Goal: Entertainment & Leisure: Browse casually

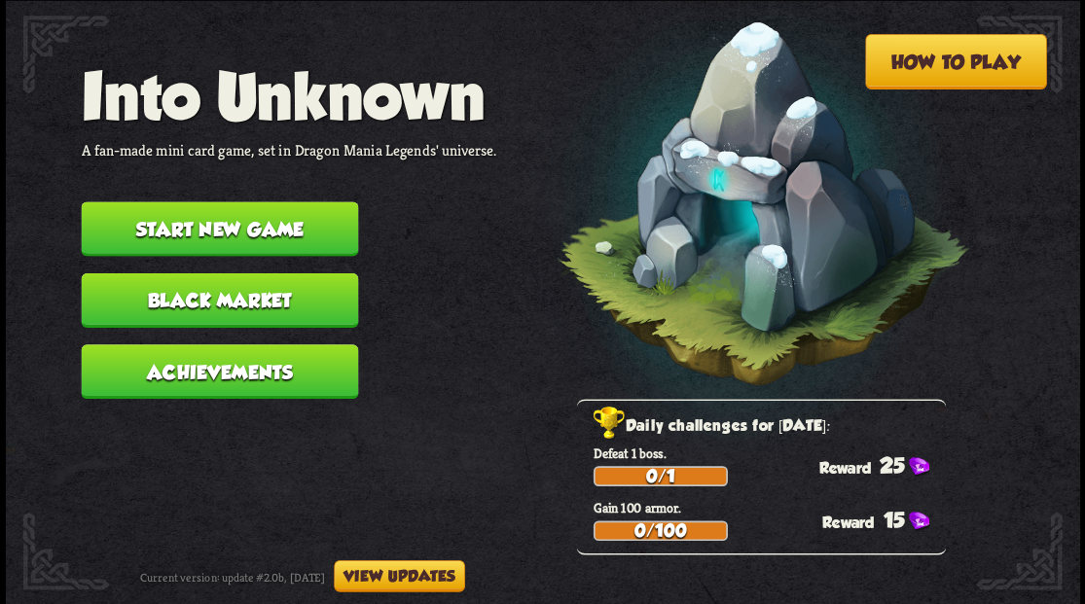
click at [193, 234] on button "Start new game" at bounding box center [219, 228] width 277 height 55
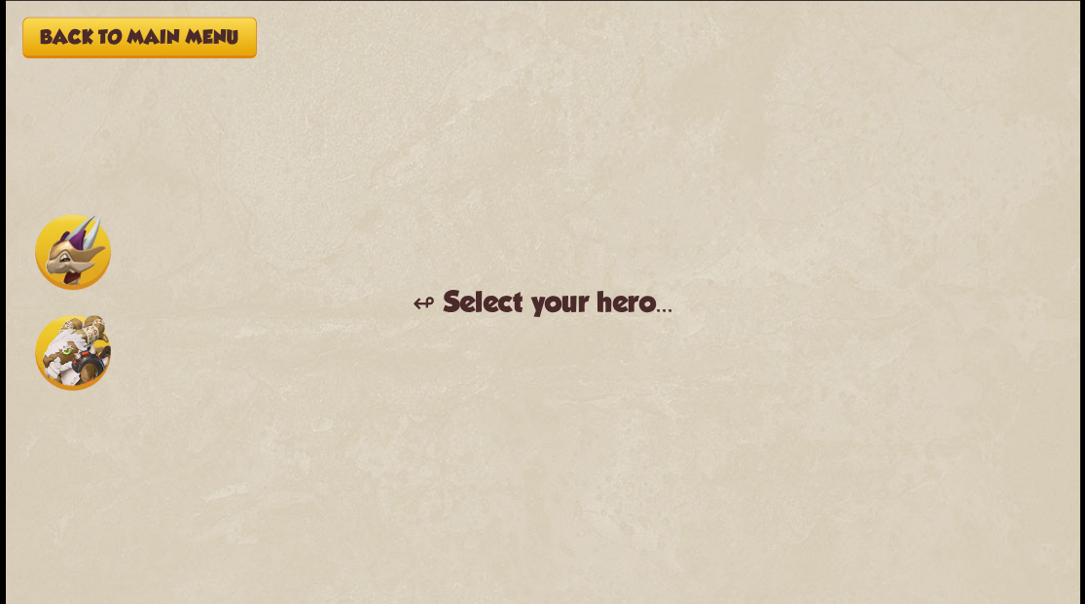
click at [63, 367] on img at bounding box center [73, 352] width 76 height 76
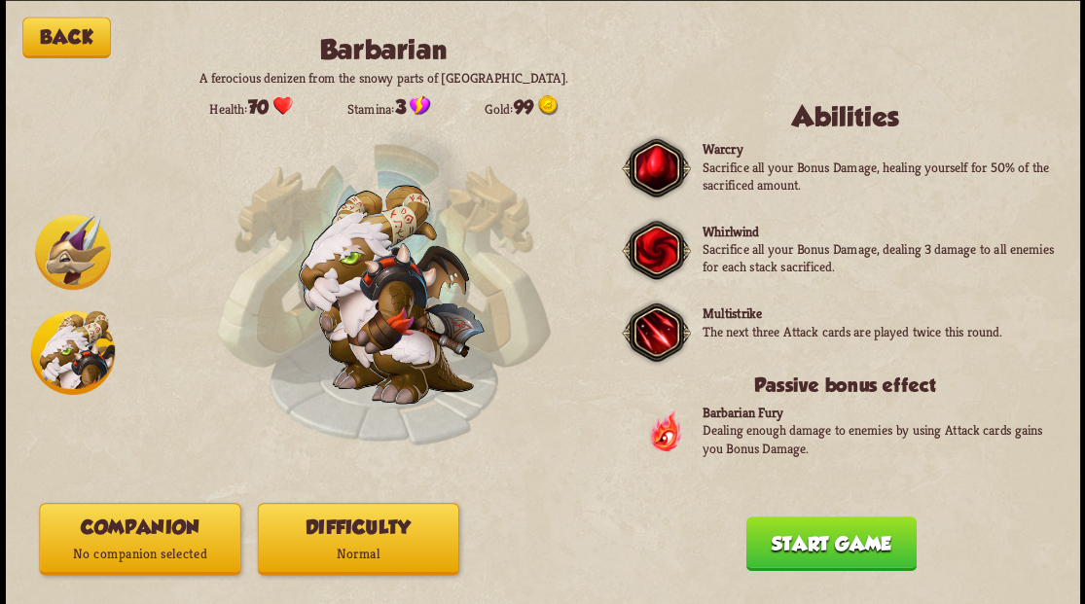
click at [86, 565] on p "No companion selected" at bounding box center [140, 553] width 200 height 27
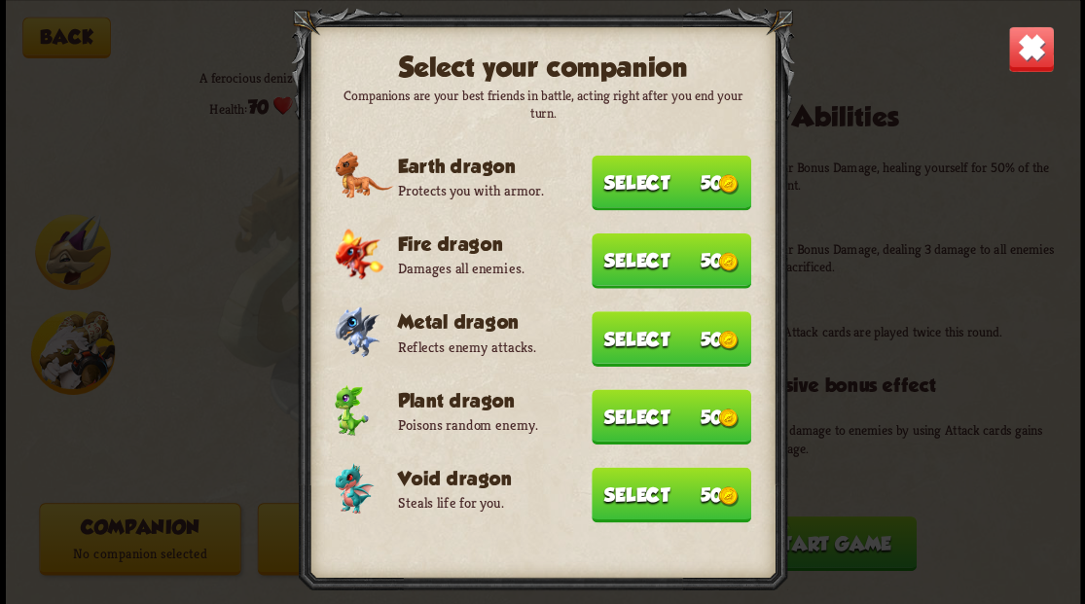
click at [672, 158] on button "Select 50" at bounding box center [672, 182] width 160 height 55
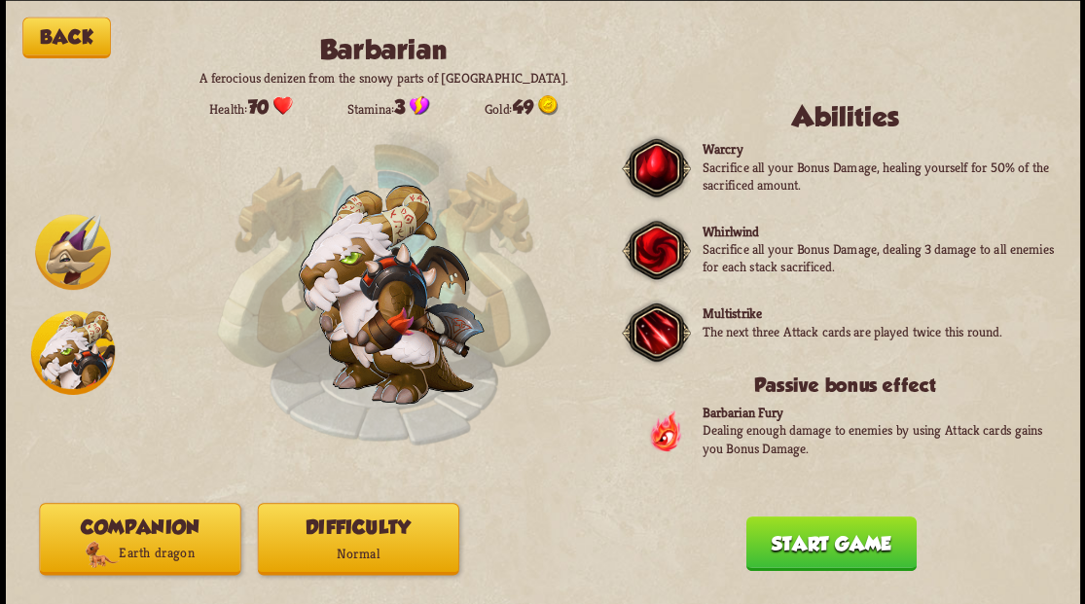
drag, startPoint x: 811, startPoint y: 541, endPoint x: 786, endPoint y: 493, distance: 53.5
click at [806, 527] on button "Start game" at bounding box center [830, 543] width 170 height 55
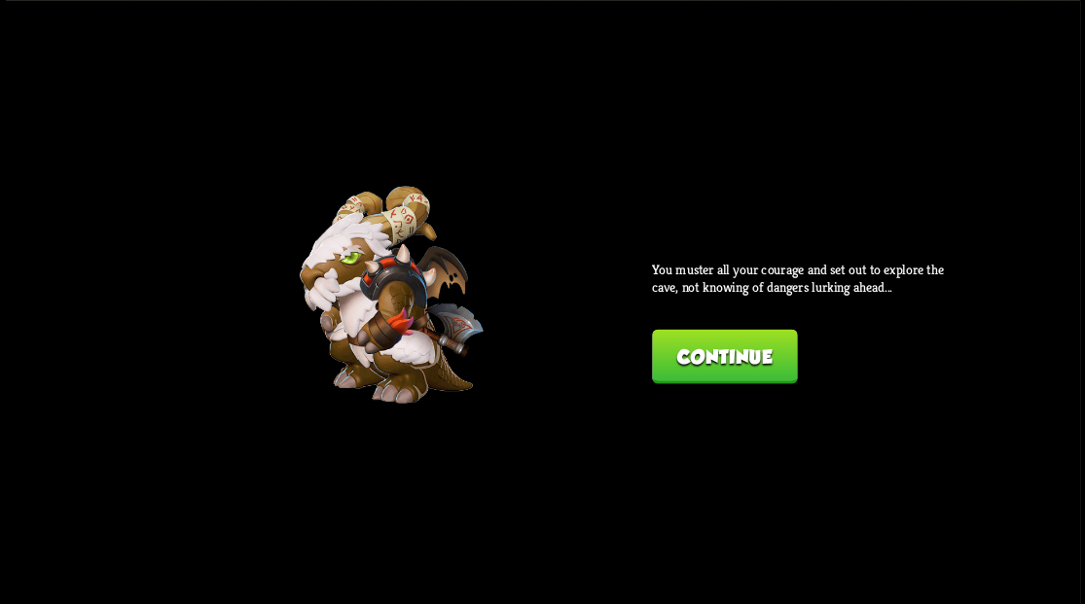
click at [745, 337] on button "Continue" at bounding box center [724, 356] width 145 height 55
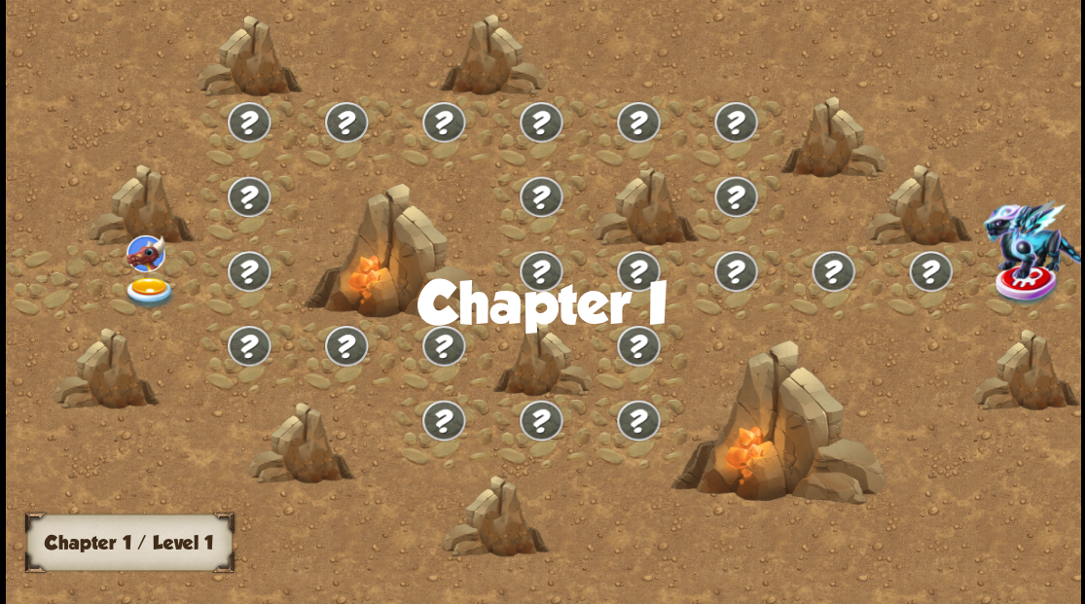
click at [151, 290] on img at bounding box center [150, 292] width 54 height 32
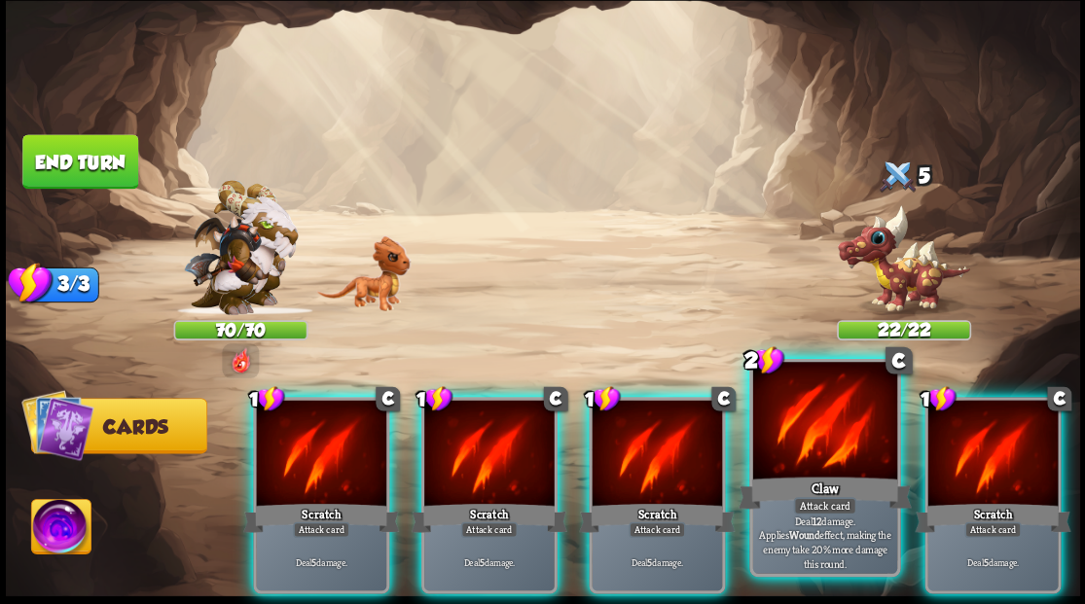
click at [818, 436] on div at bounding box center [824, 423] width 144 height 122
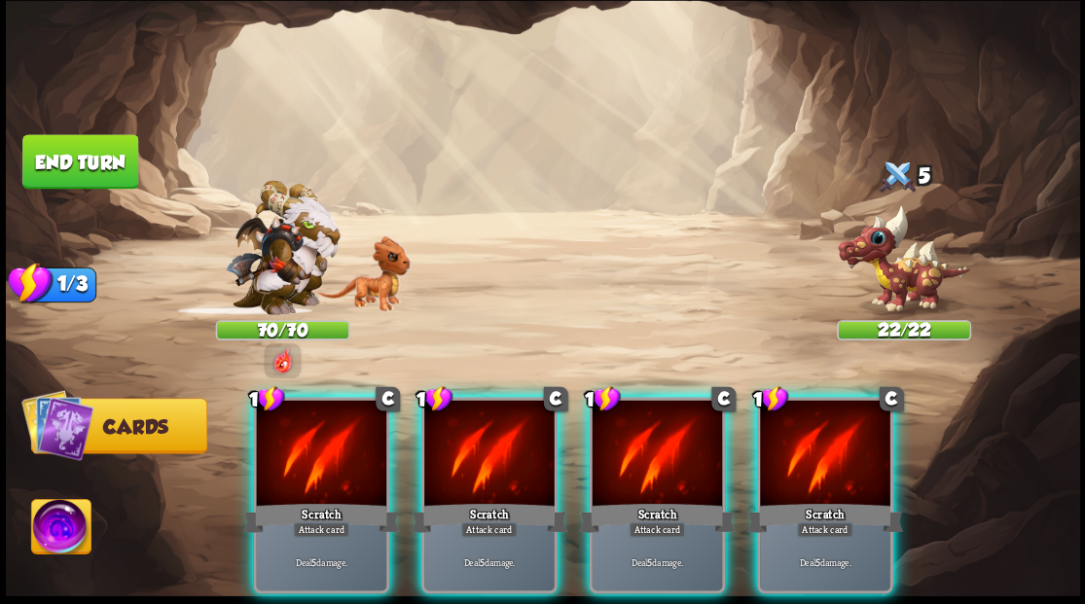
click at [818, 435] on div at bounding box center [825, 455] width 130 height 110
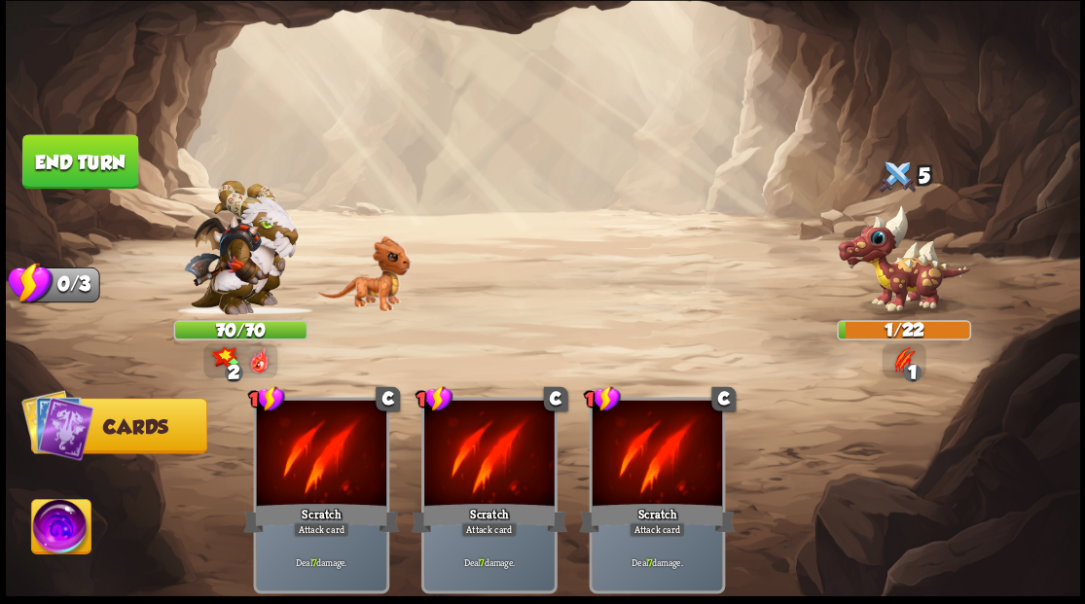
click at [71, 527] on img at bounding box center [60, 529] width 59 height 60
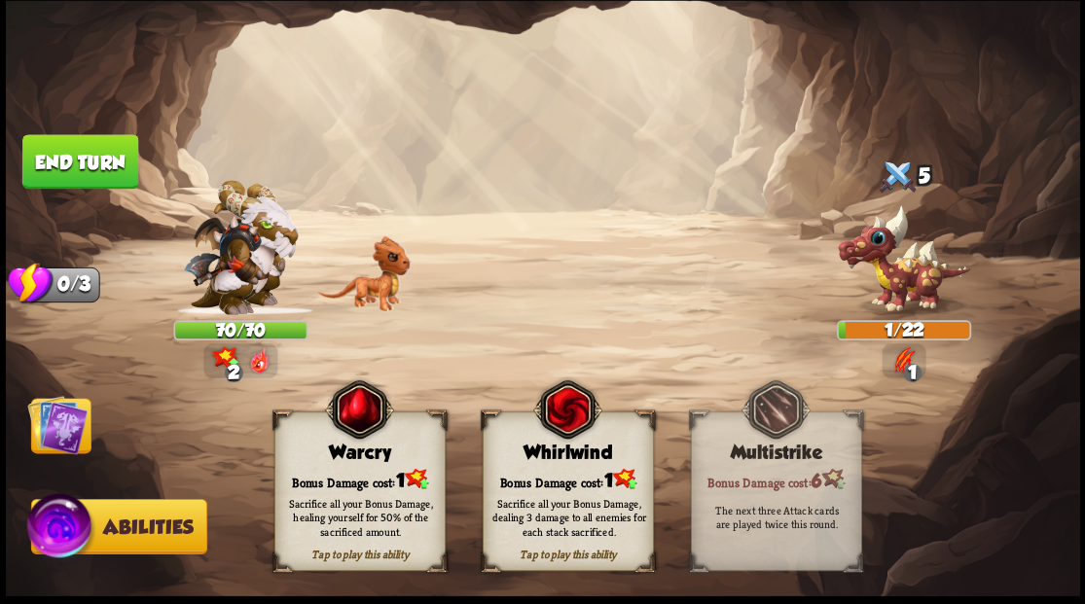
click at [530, 422] on div "Tap to play this ability Whirlwind Bonus Damage cost: 1 Sacrifice all your Bonu…" at bounding box center [567, 492] width 171 height 160
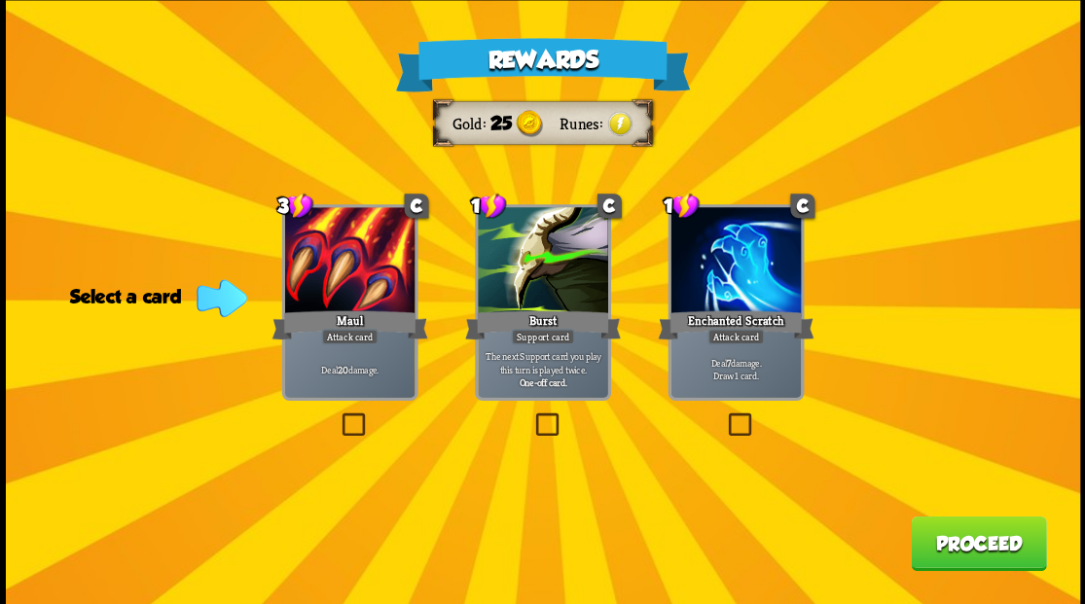
drag, startPoint x: 734, startPoint y: 419, endPoint x: 919, endPoint y: 449, distance: 187.2
click at [724, 416] on label at bounding box center [724, 416] width 0 height 0
click at [0, 0] on input "checkbox" at bounding box center [0, 0] width 0 height 0
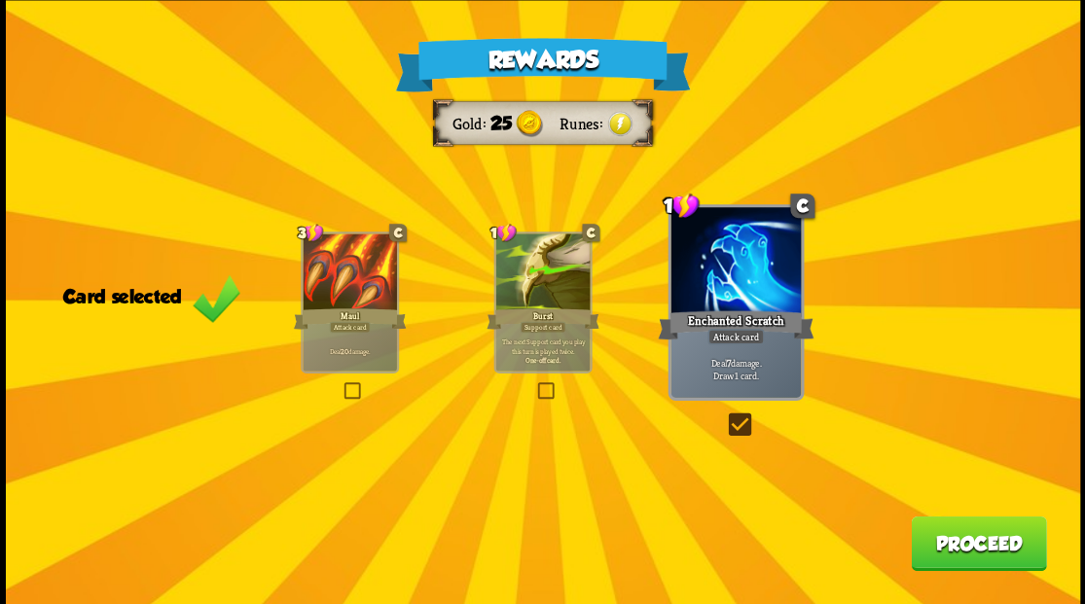
click at [977, 536] on button "Proceed" at bounding box center [978, 543] width 135 height 55
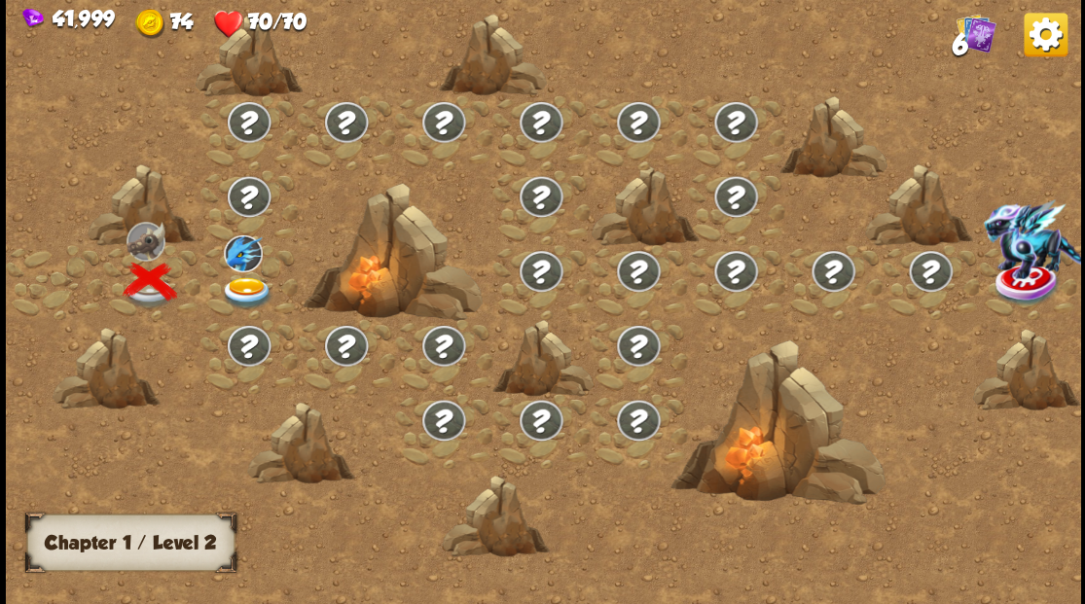
click at [225, 282] on img at bounding box center [247, 292] width 54 height 32
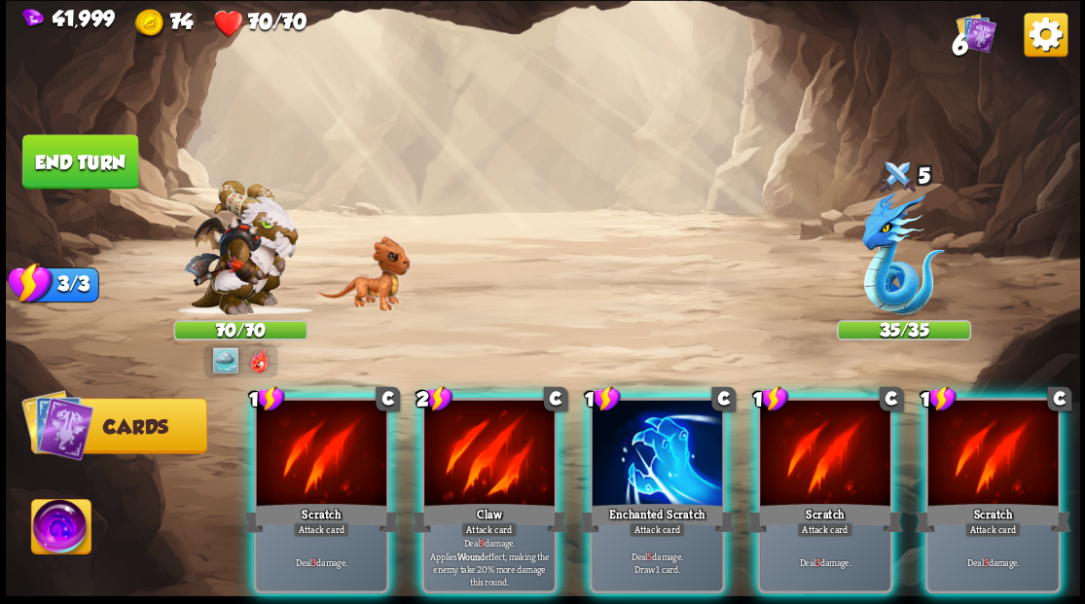
click at [626, 415] on div at bounding box center [657, 455] width 130 height 110
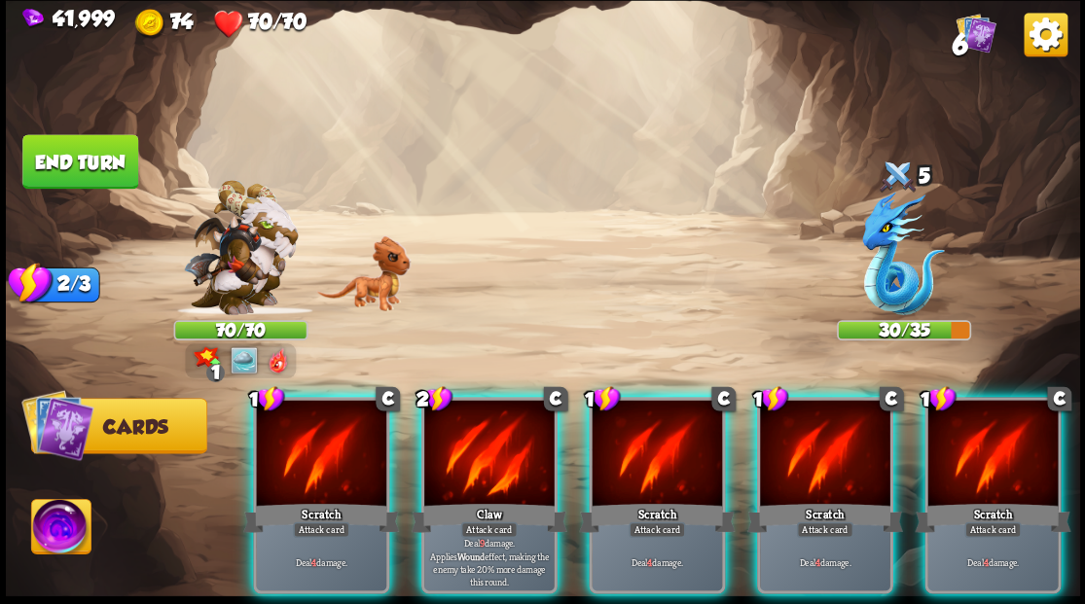
click at [492, 415] on div at bounding box center [489, 455] width 130 height 110
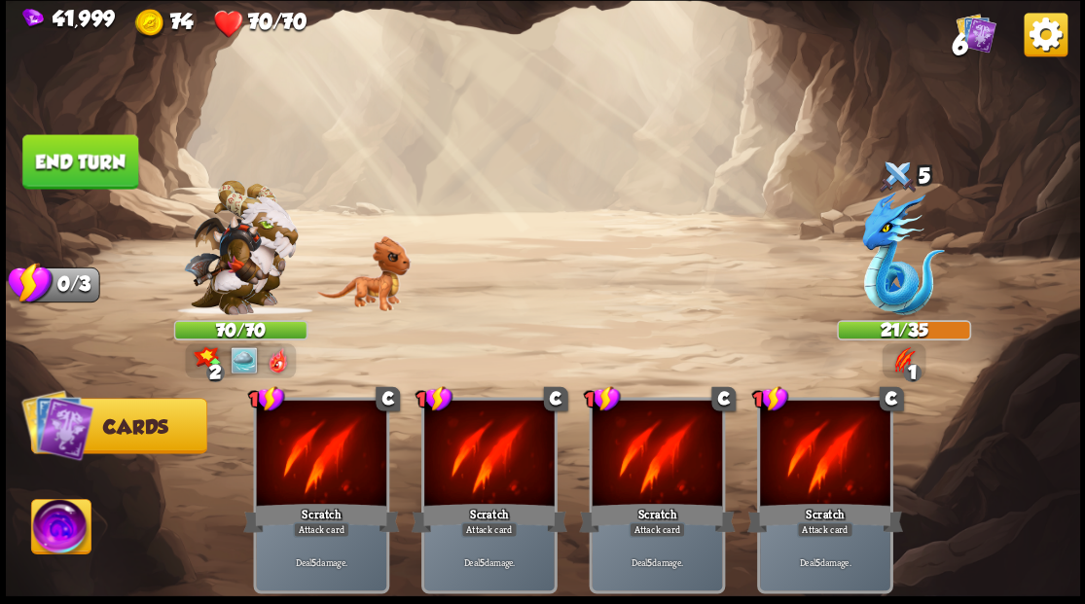
click at [117, 160] on button "End turn" at bounding box center [80, 161] width 116 height 55
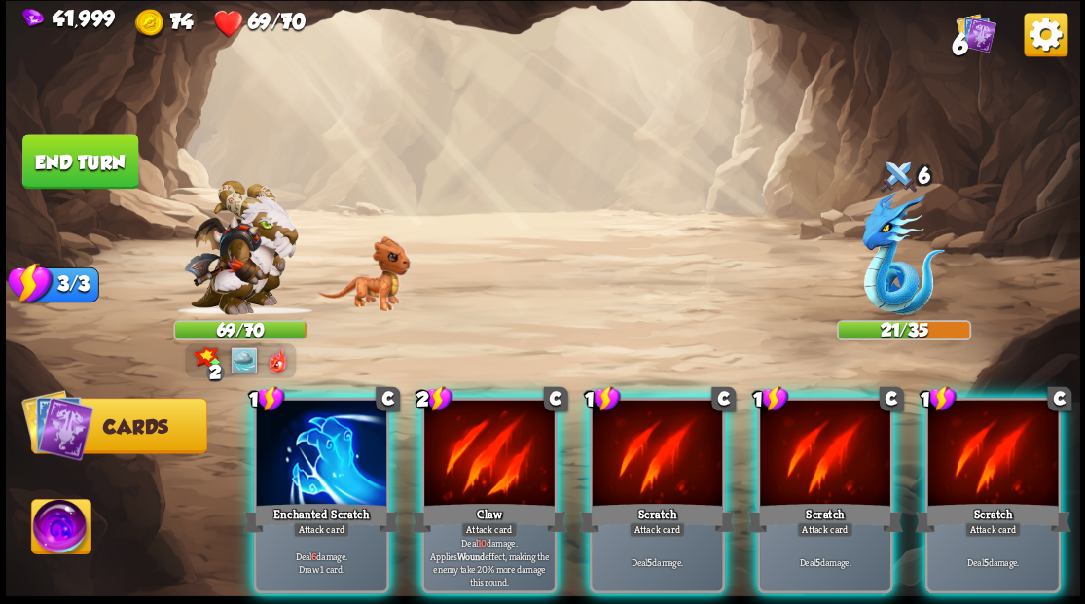
click at [340, 408] on div at bounding box center [321, 455] width 130 height 110
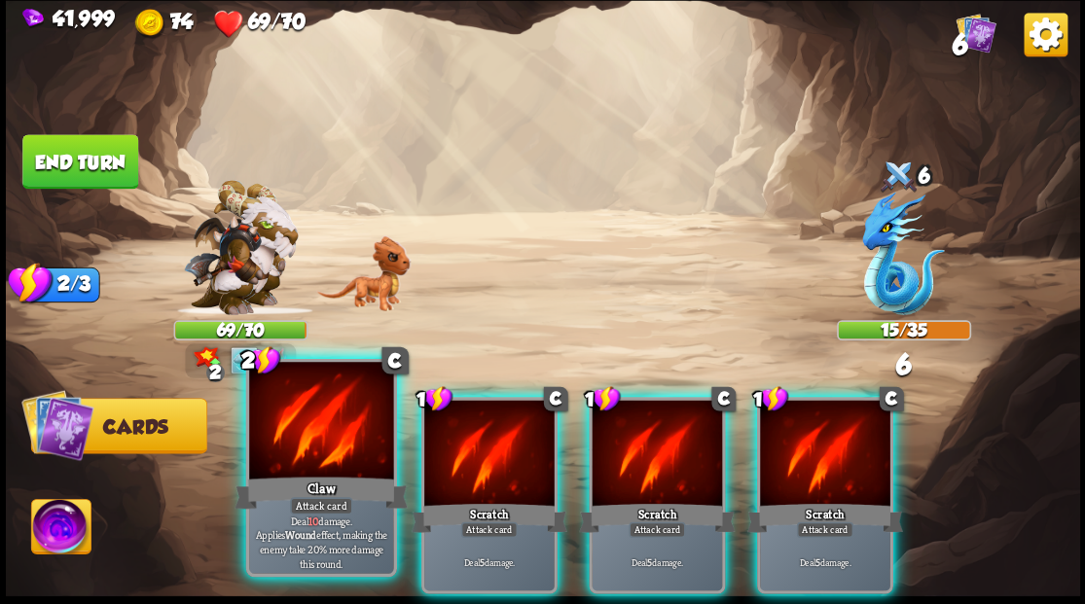
click at [346, 411] on div at bounding box center [321, 423] width 144 height 122
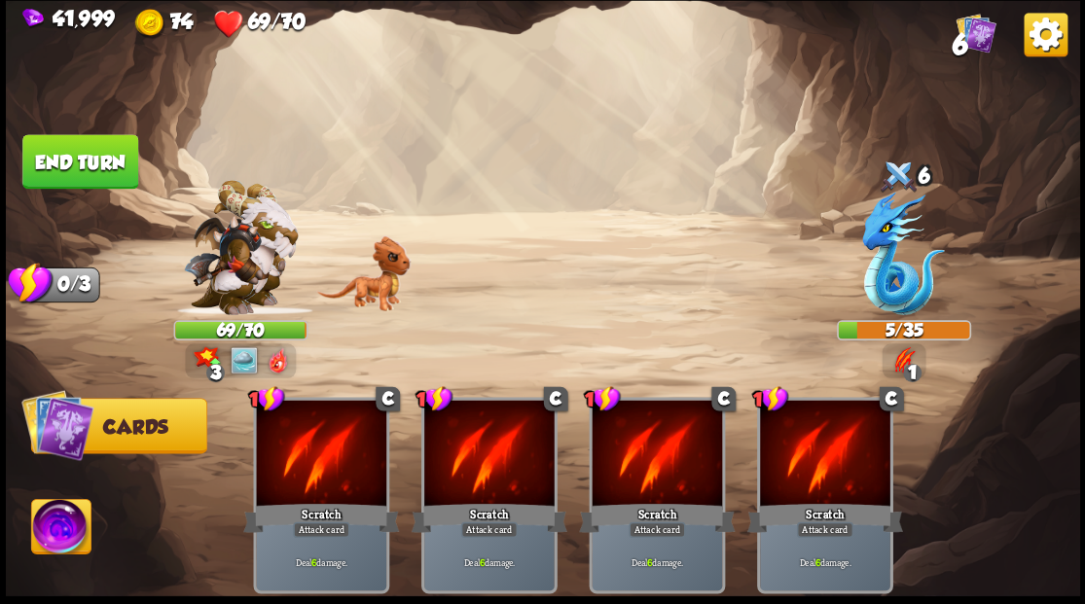
click at [38, 527] on img at bounding box center [60, 529] width 59 height 60
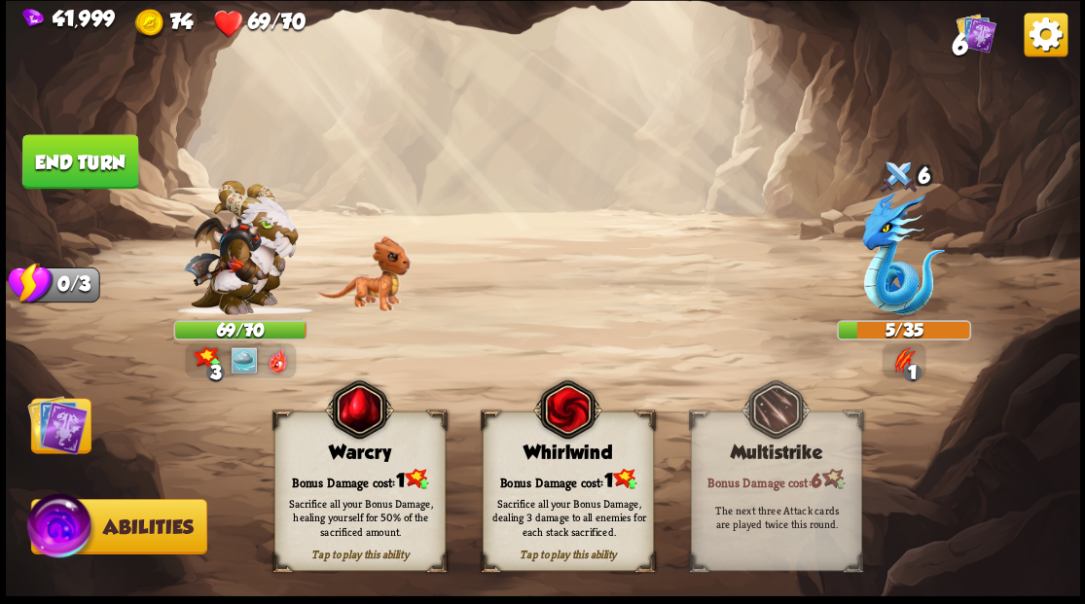
click at [562, 445] on div "Whirlwind" at bounding box center [567, 452] width 169 height 21
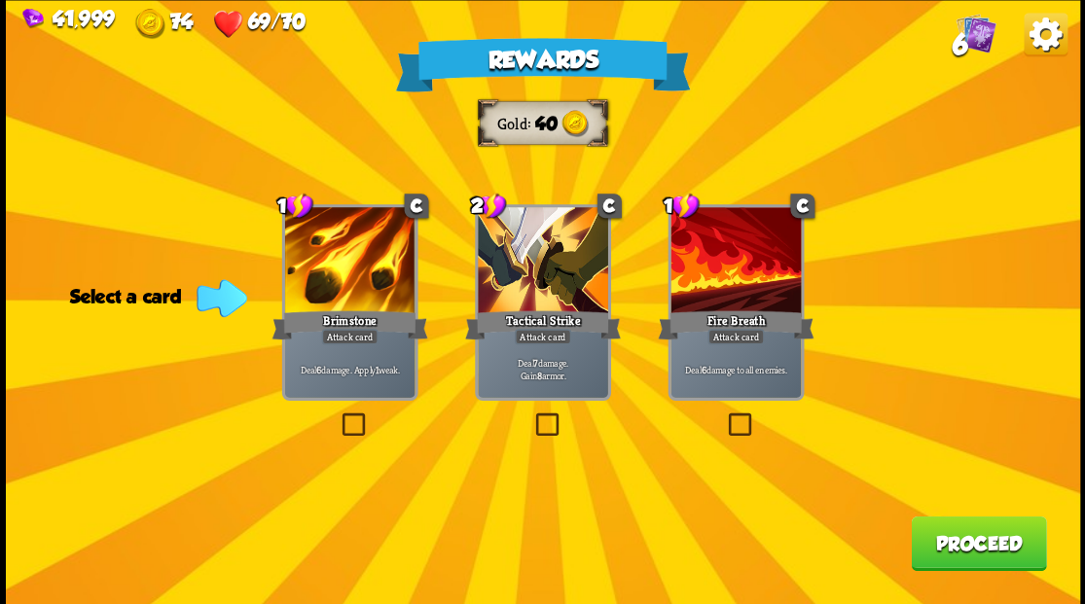
click at [531, 416] on label at bounding box center [531, 416] width 0 height 0
click at [0, 0] on input "checkbox" at bounding box center [0, 0] width 0 height 0
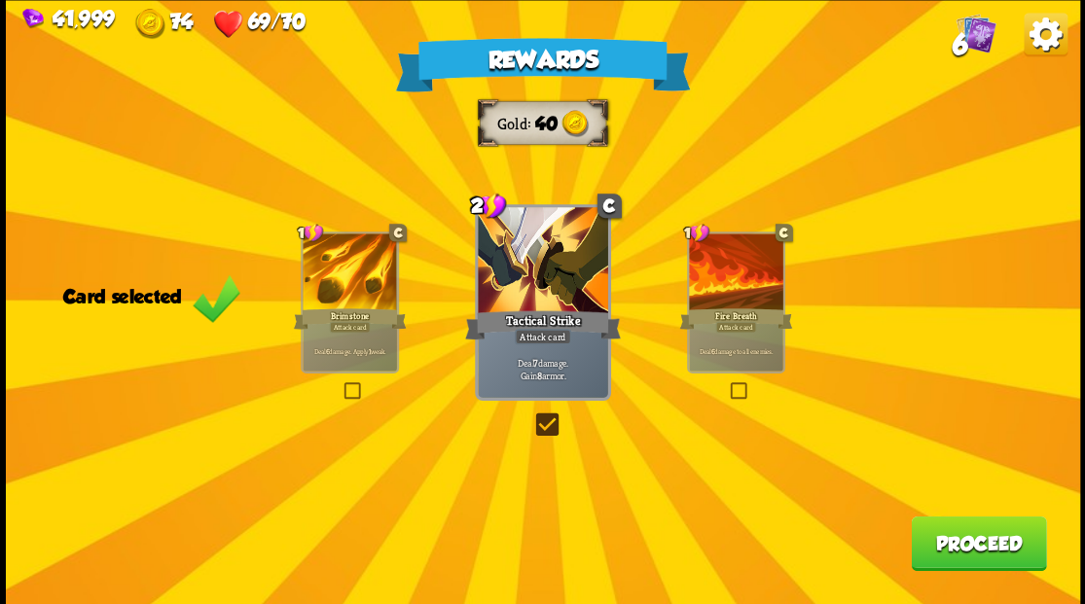
click at [956, 570] on div "Rewards Gold 40 Card selected 1 C Brimstone Attack card Deal 6 damage. Apply 1 …" at bounding box center [543, 302] width 1074 height 604
click at [1006, 545] on button "Proceed" at bounding box center [978, 543] width 135 height 55
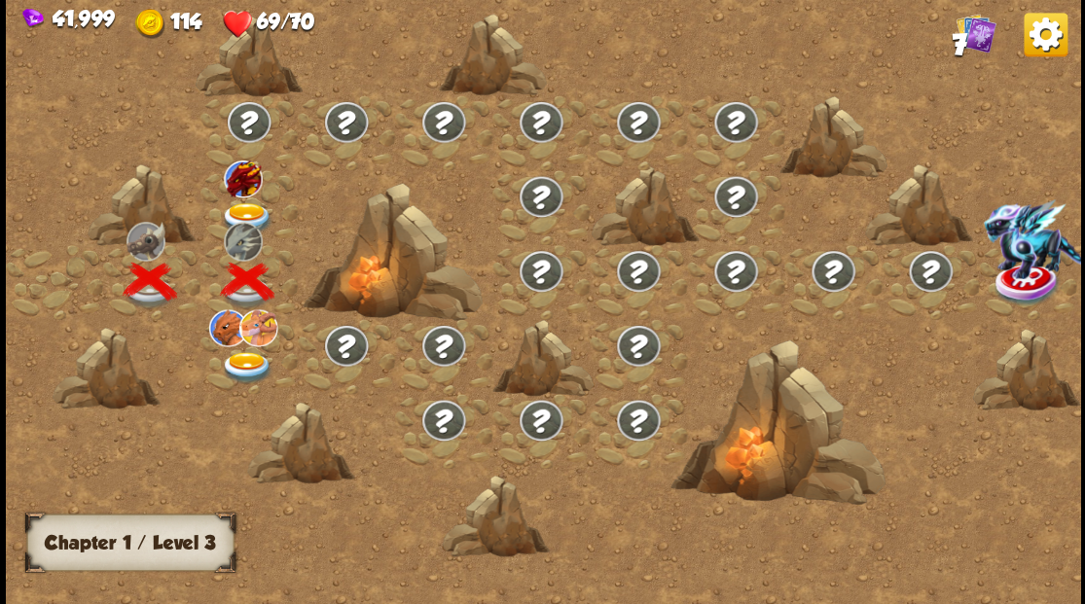
click at [230, 212] on img at bounding box center [247, 218] width 54 height 32
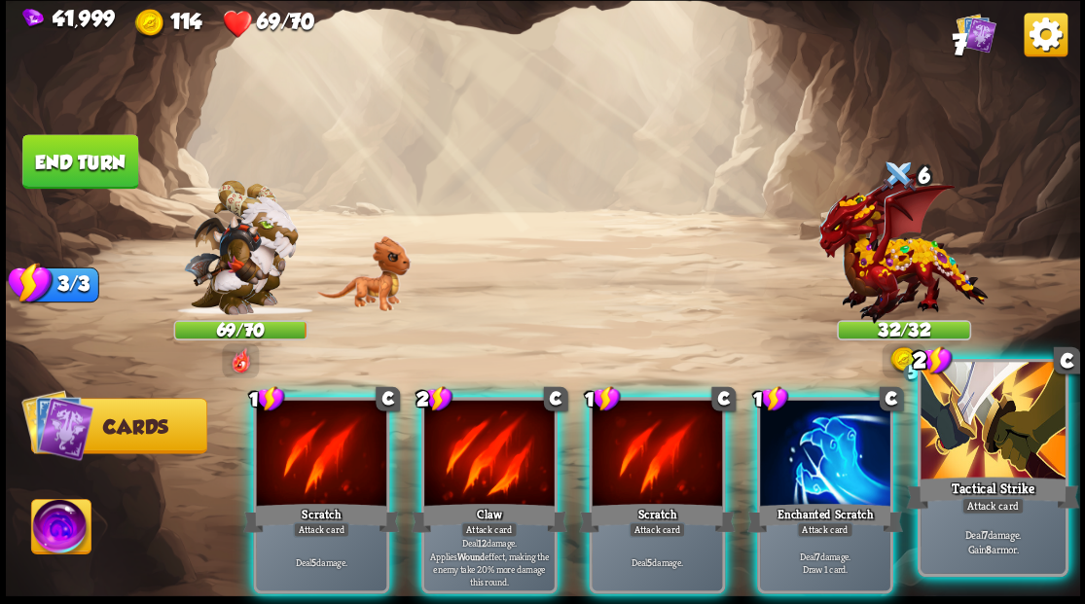
click at [985, 421] on div at bounding box center [993, 423] width 144 height 122
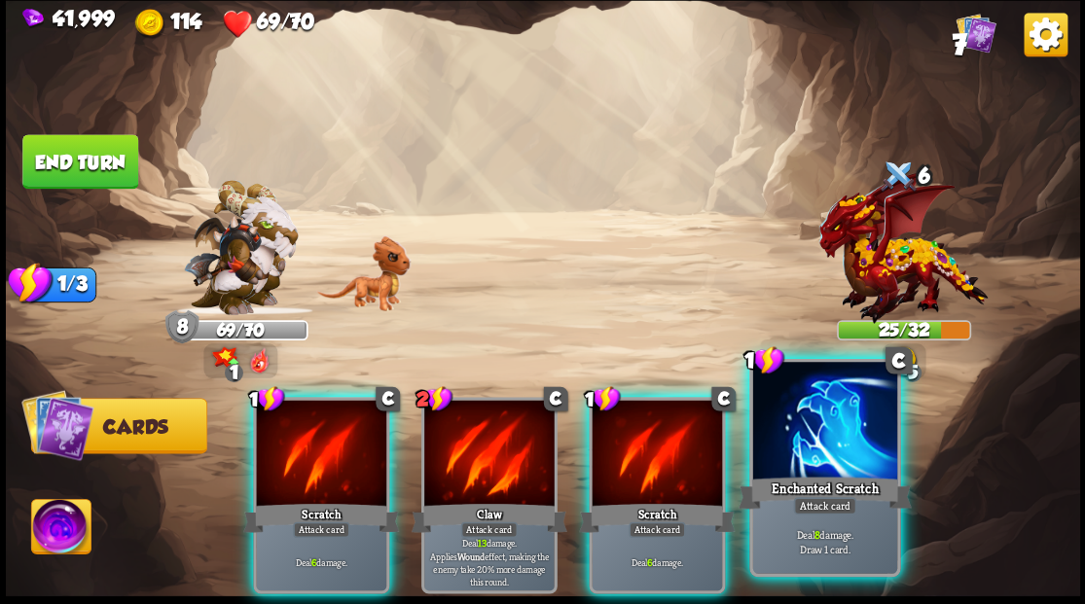
click at [823, 434] on div at bounding box center [824, 423] width 144 height 122
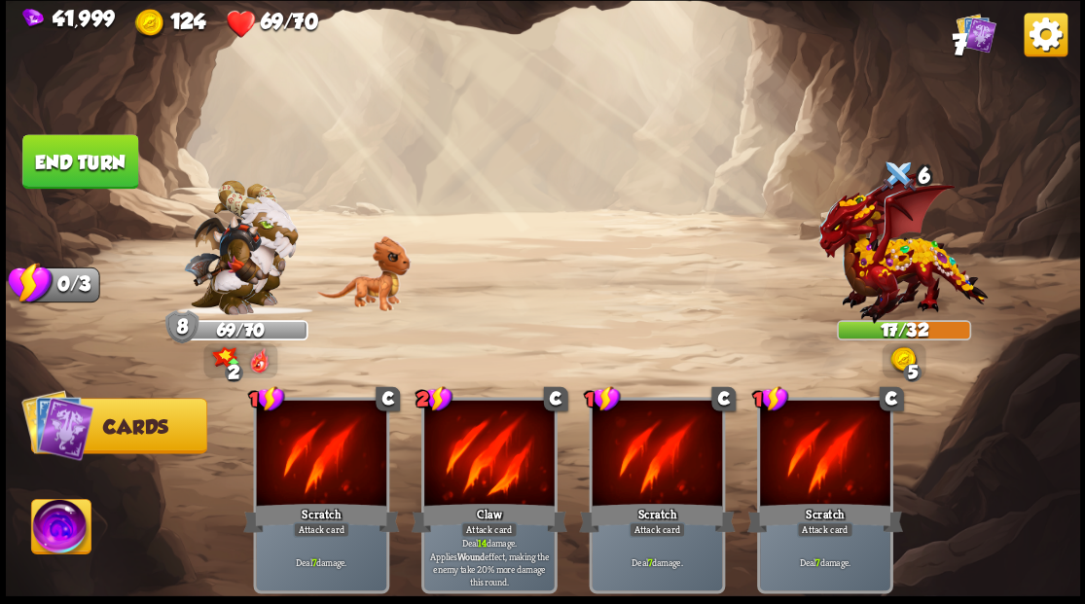
click at [67, 133] on div "Select an enemy to attack... You don't have enough stamina to play that card...…" at bounding box center [543, 302] width 1074 height 604
click at [43, 165] on button "End turn" at bounding box center [80, 161] width 116 height 55
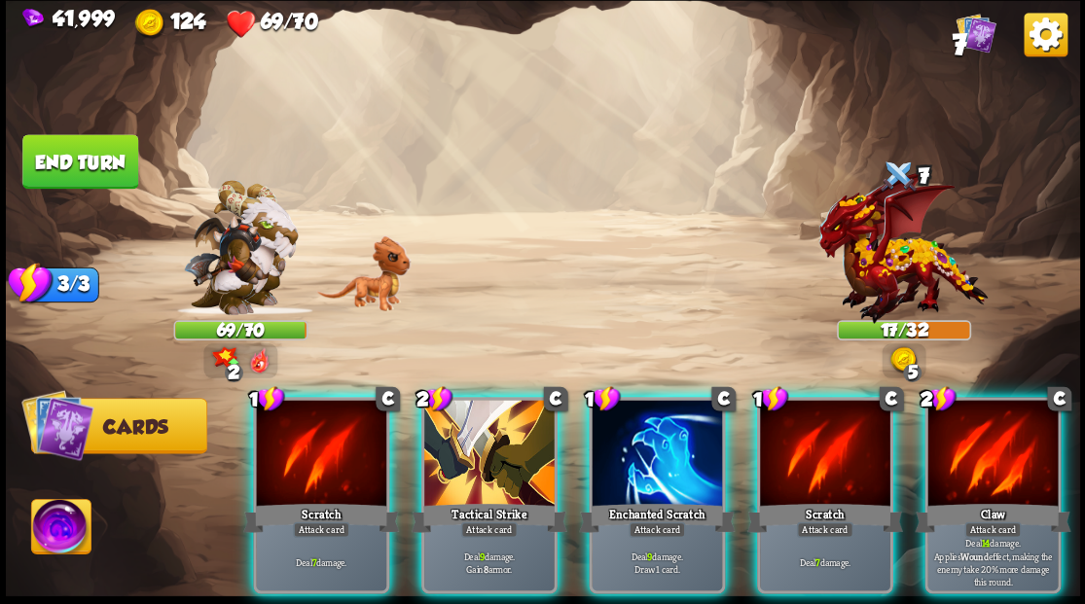
drag, startPoint x: 325, startPoint y: 434, endPoint x: 354, endPoint y: 386, distance: 55.9
click at [327, 426] on div at bounding box center [321, 455] width 130 height 110
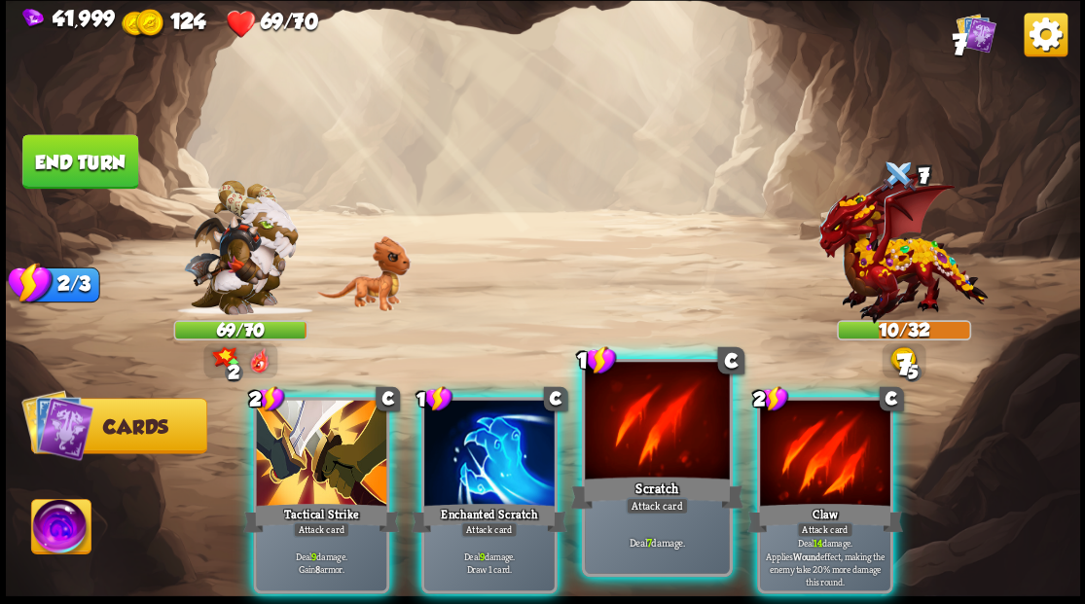
click at [619, 443] on div at bounding box center [657, 423] width 144 height 122
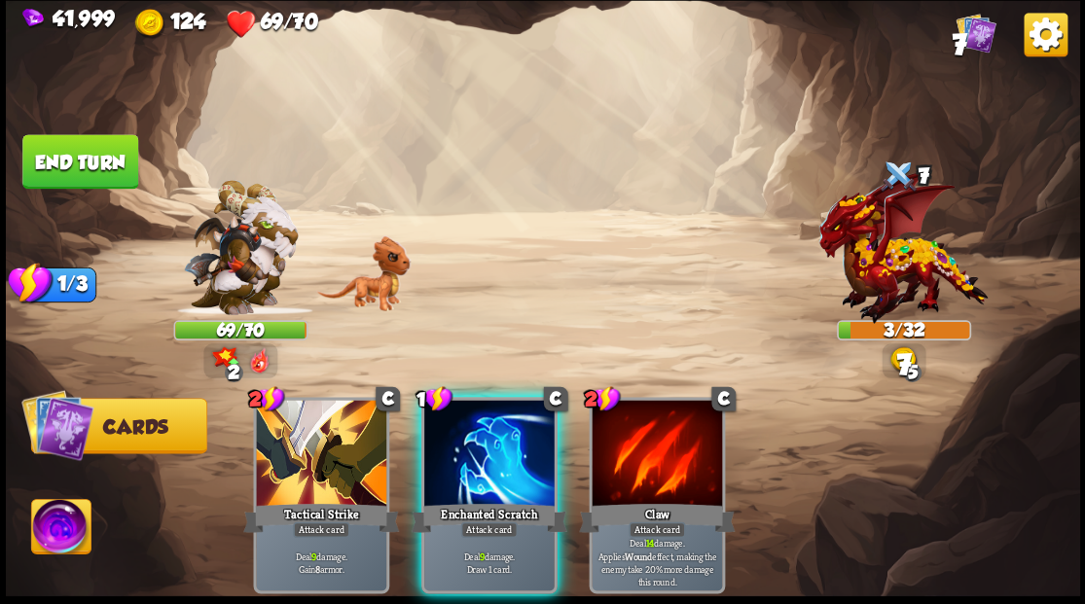
drag, startPoint x: 469, startPoint y: 450, endPoint x: 430, endPoint y: 423, distance: 47.0
click at [454, 438] on div at bounding box center [489, 455] width 130 height 110
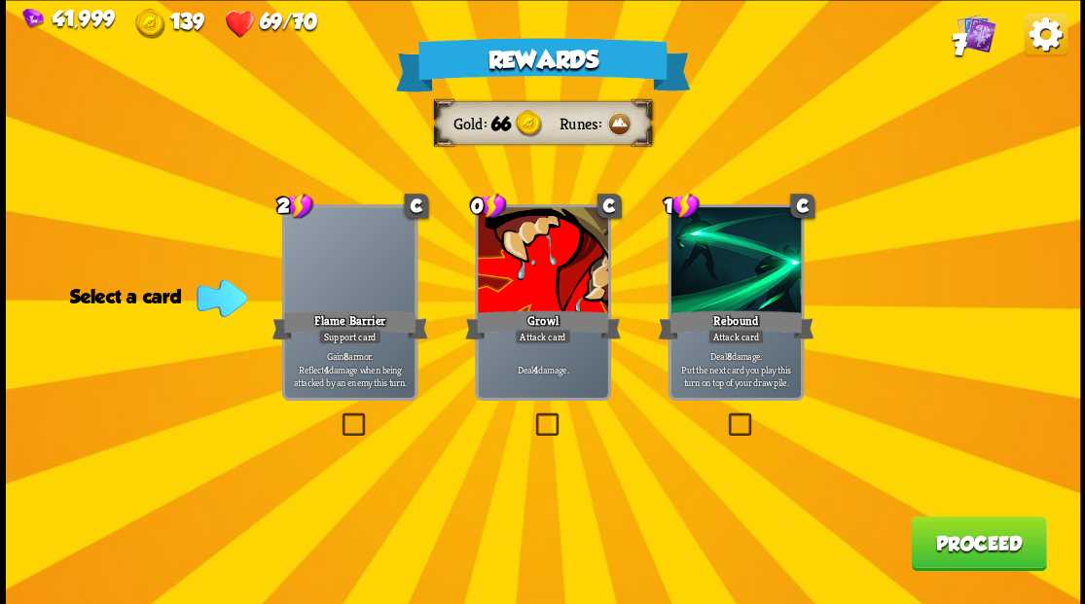
click at [531, 416] on label at bounding box center [531, 416] width 0 height 0
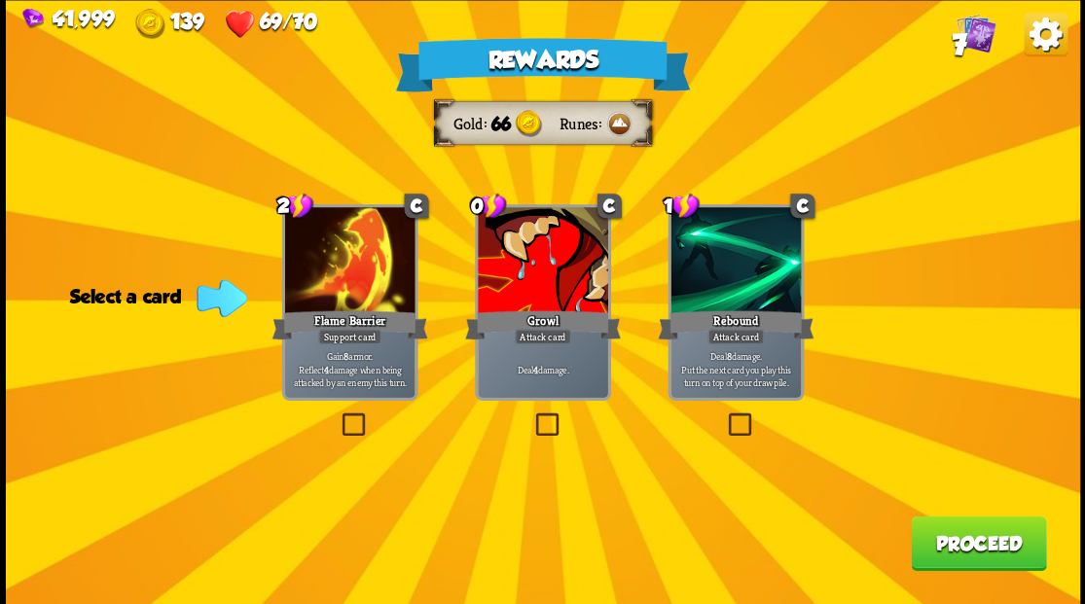
click at [0, 0] on input "checkbox" at bounding box center [0, 0] width 0 height 0
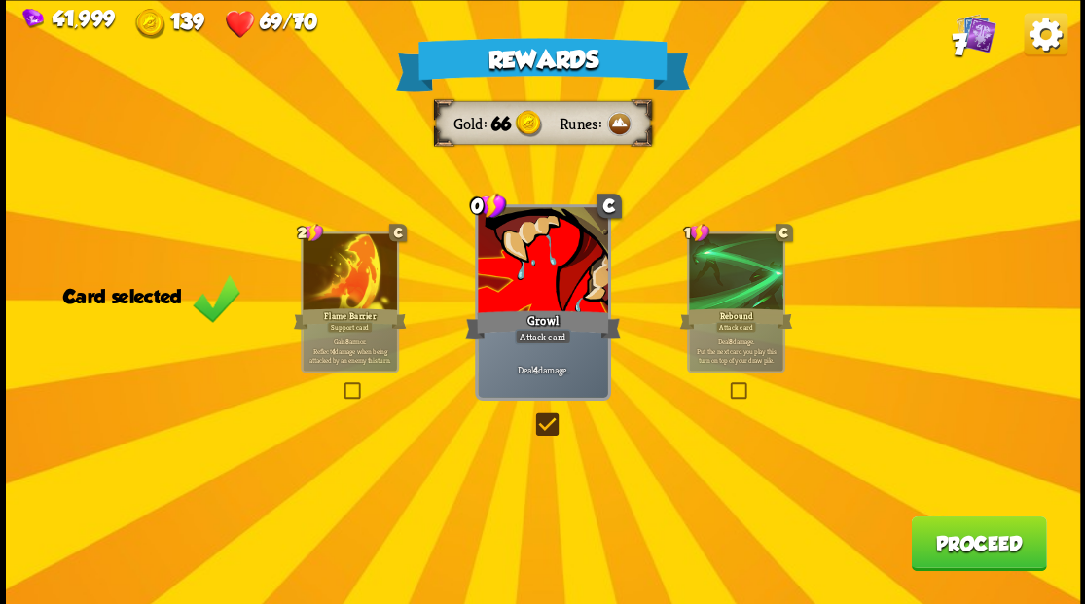
click at [962, 537] on button "Proceed" at bounding box center [978, 543] width 135 height 55
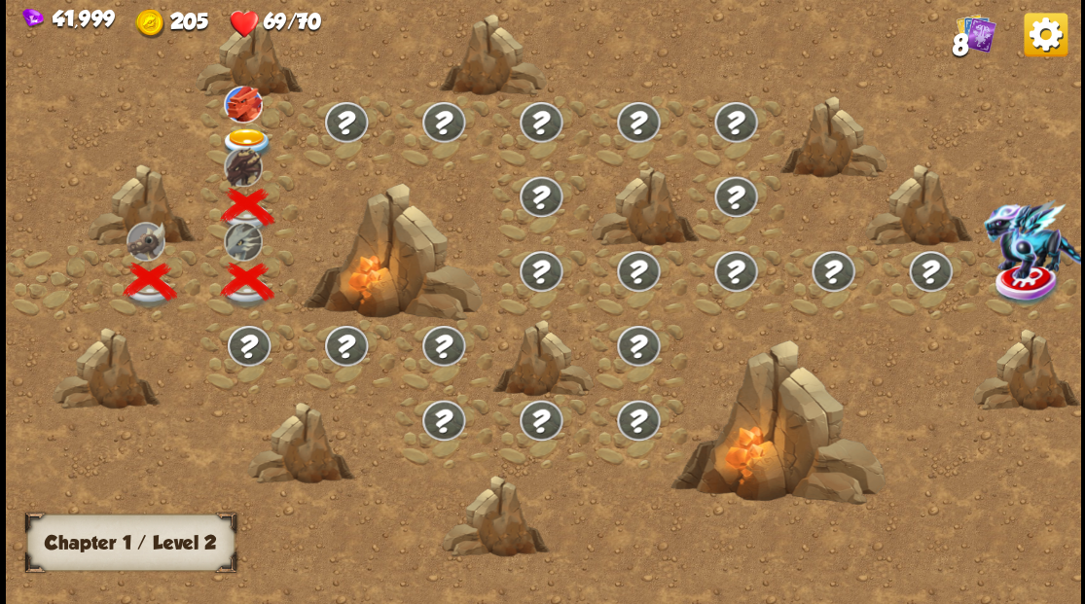
click at [238, 134] on img at bounding box center [247, 143] width 54 height 32
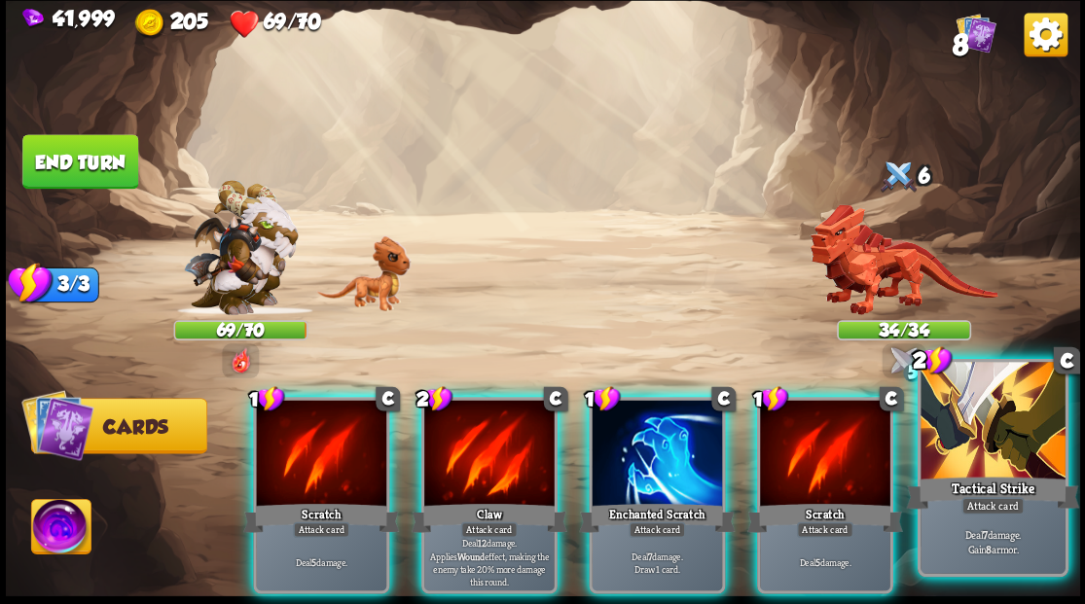
click at [1009, 433] on div at bounding box center [993, 423] width 144 height 122
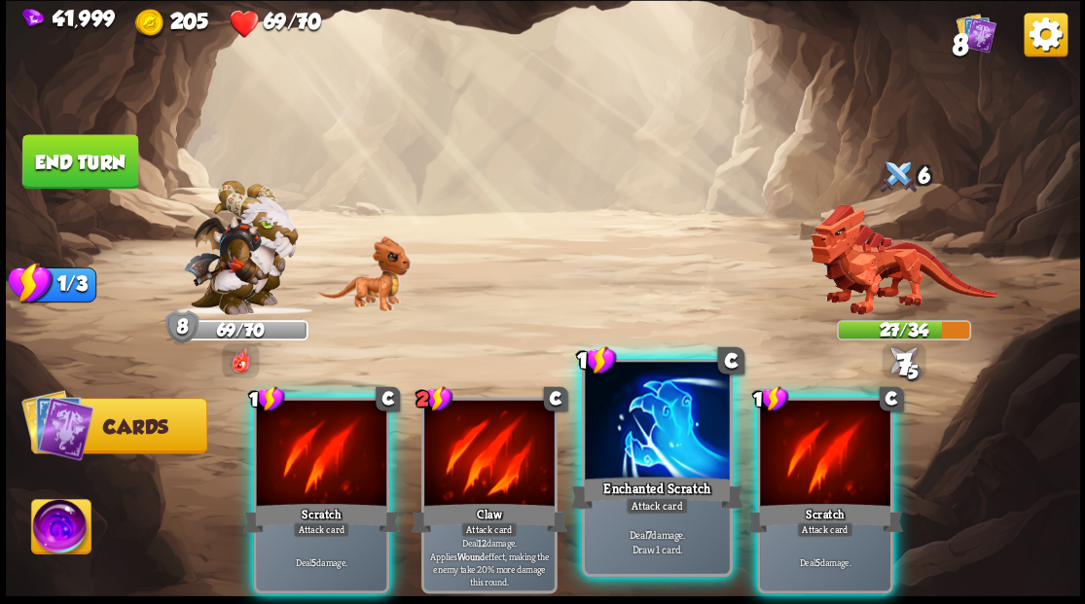
click at [641, 448] on div at bounding box center [657, 423] width 144 height 122
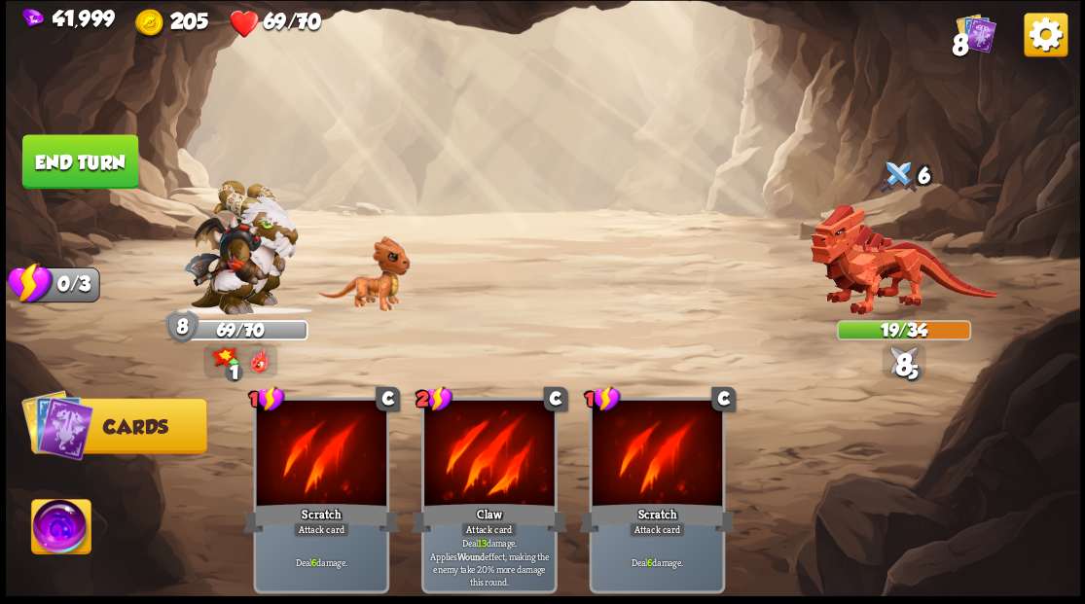
drag, startPoint x: 49, startPoint y: 148, endPoint x: 88, endPoint y: 218, distance: 80.2
click at [51, 150] on button "End turn" at bounding box center [80, 161] width 116 height 55
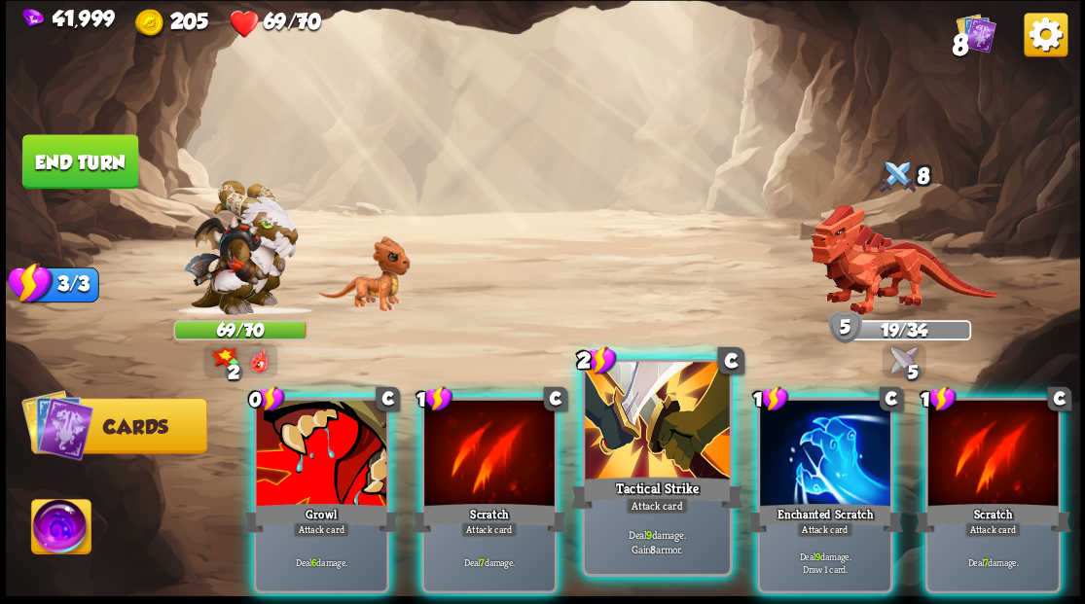
click at [640, 431] on div at bounding box center [657, 423] width 144 height 122
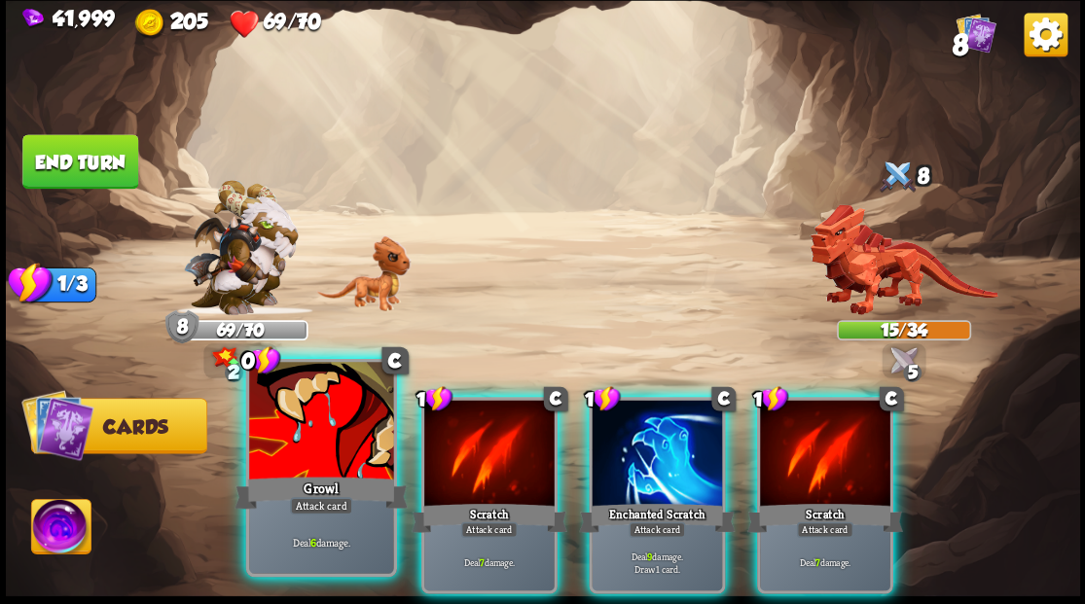
click at [333, 390] on div at bounding box center [321, 423] width 144 height 122
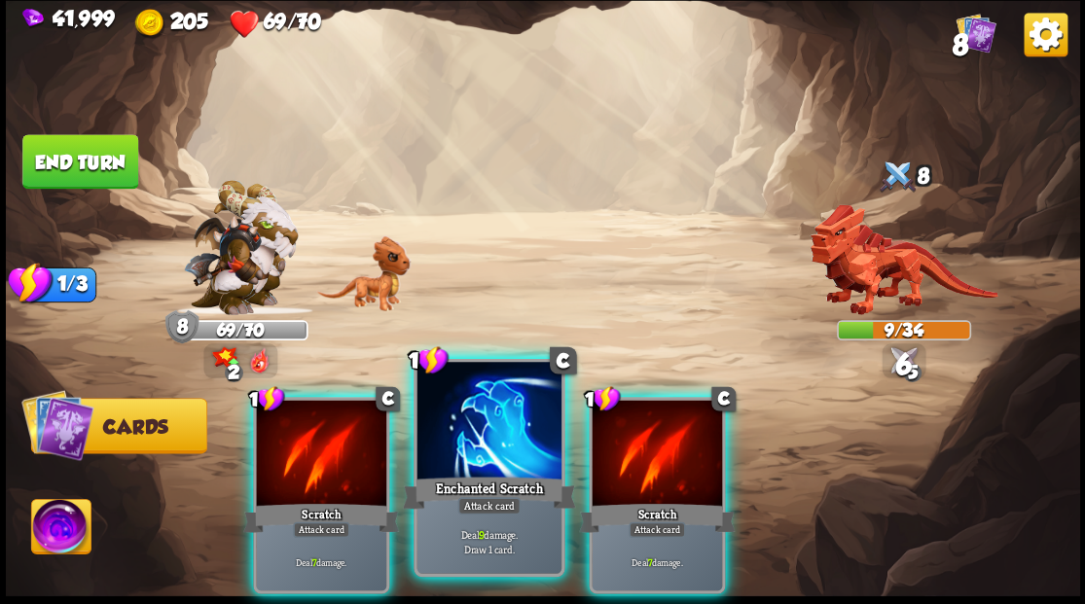
click at [453, 434] on div at bounding box center [489, 423] width 144 height 122
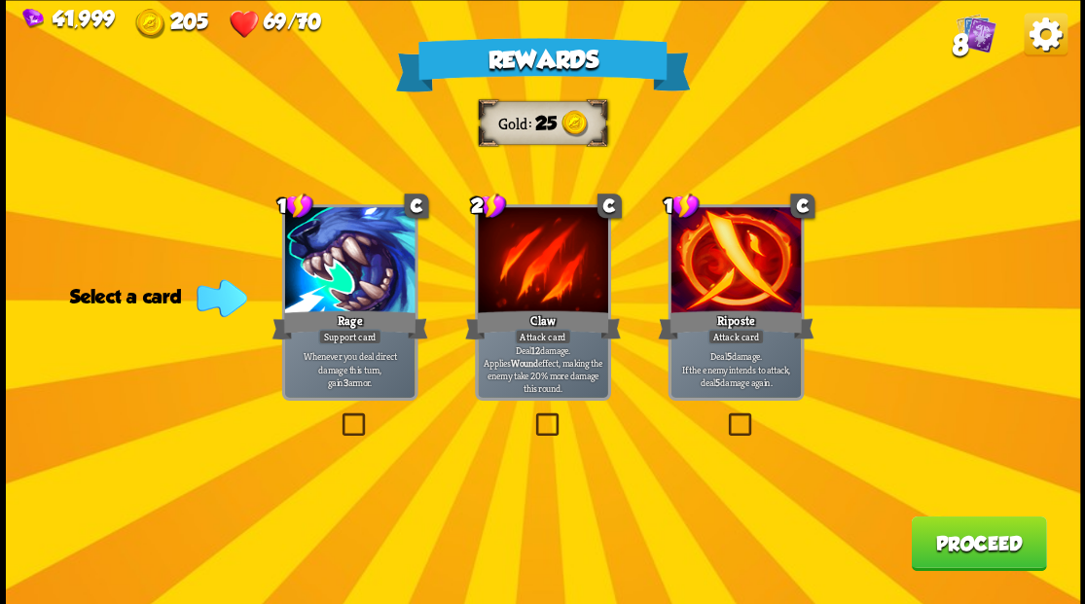
drag, startPoint x: 736, startPoint y: 420, endPoint x: 788, endPoint y: 408, distance: 54.1
click at [757, 418] on div "Rewards Gold 25 Select a card 1 C Rage Support card Whenever you deal direct da…" at bounding box center [543, 302] width 1074 height 604
drag, startPoint x: 738, startPoint y: 424, endPoint x: 901, endPoint y: 524, distance: 191.3
click at [724, 416] on label at bounding box center [724, 416] width 0 height 0
click at [0, 0] on input "checkbox" at bounding box center [0, 0] width 0 height 0
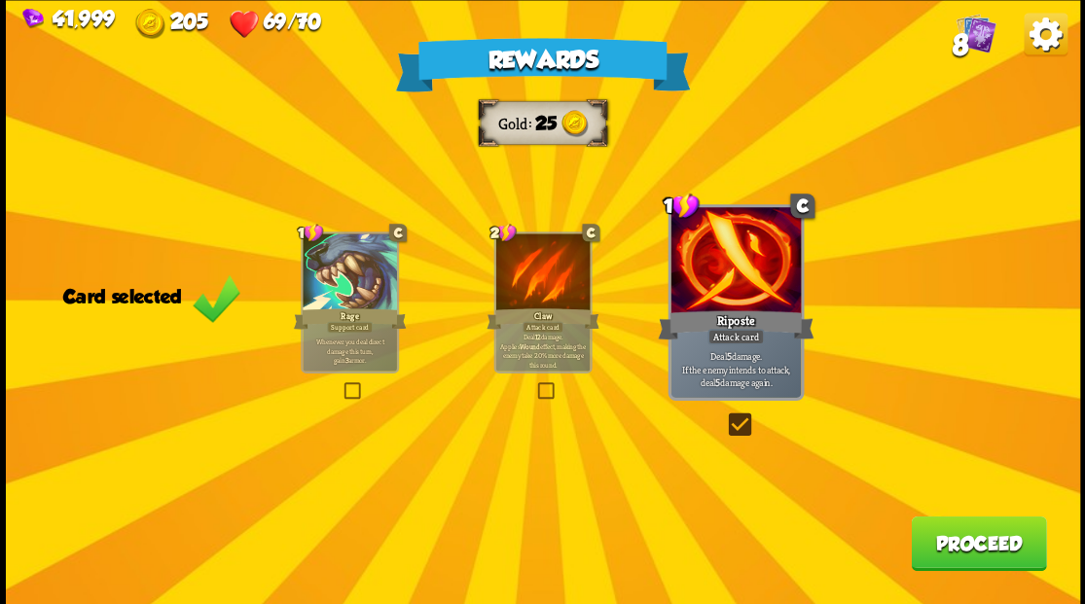
click at [974, 561] on button "Proceed" at bounding box center [978, 543] width 135 height 55
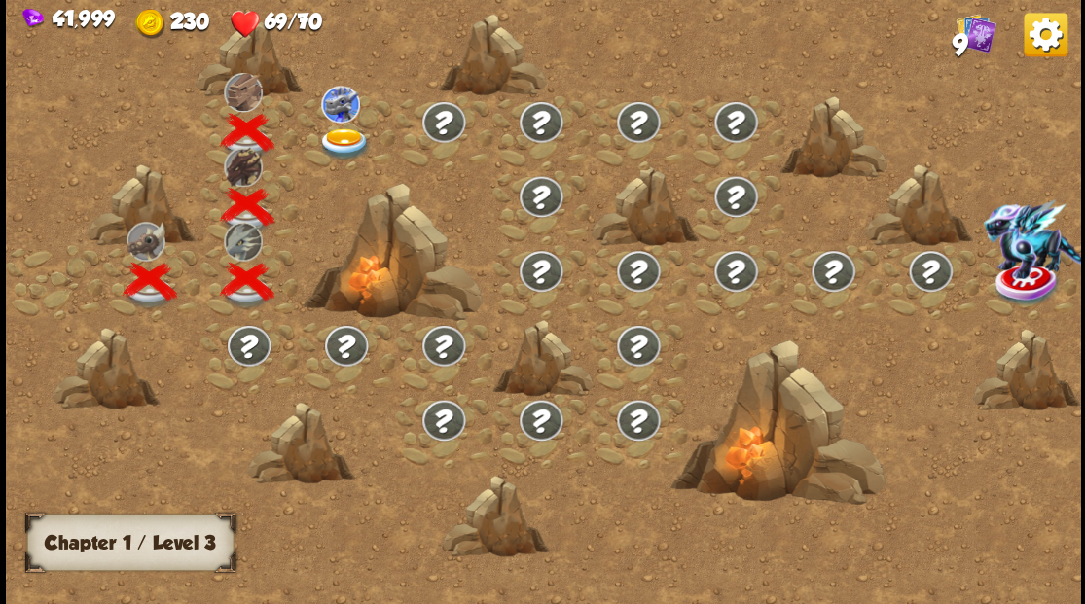
click at [336, 133] on img at bounding box center [344, 143] width 54 height 32
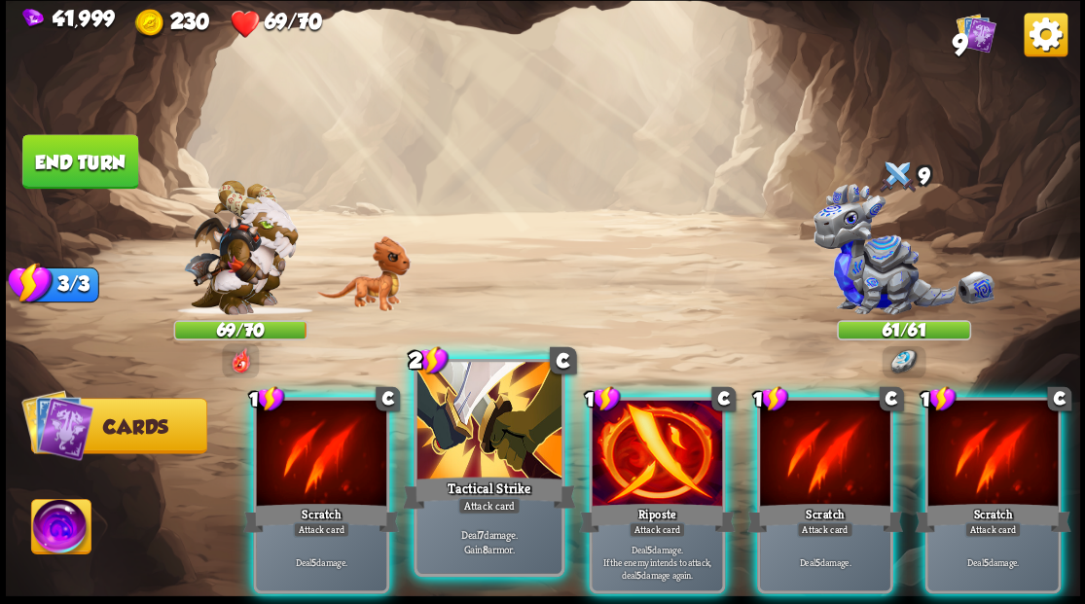
click at [471, 436] on div at bounding box center [489, 423] width 144 height 122
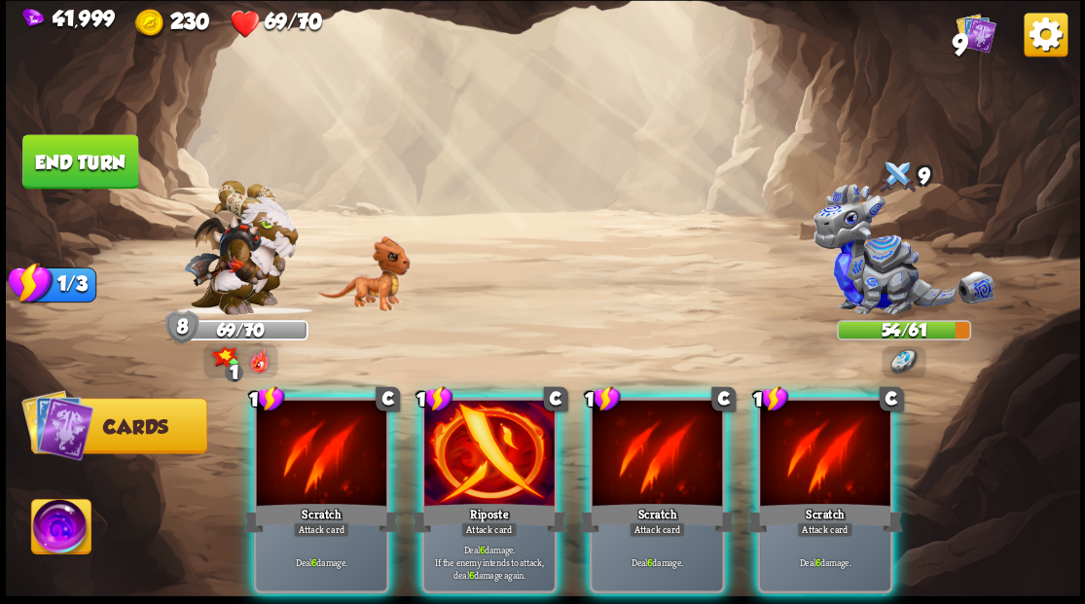
click at [471, 436] on div at bounding box center [489, 455] width 130 height 110
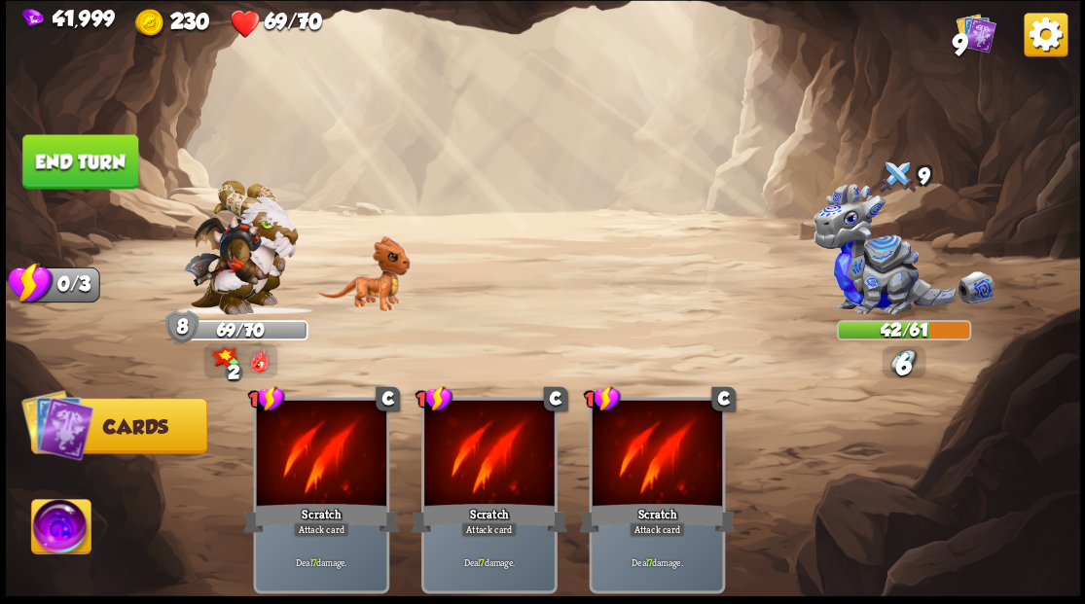
click at [58, 156] on button "End turn" at bounding box center [80, 161] width 116 height 55
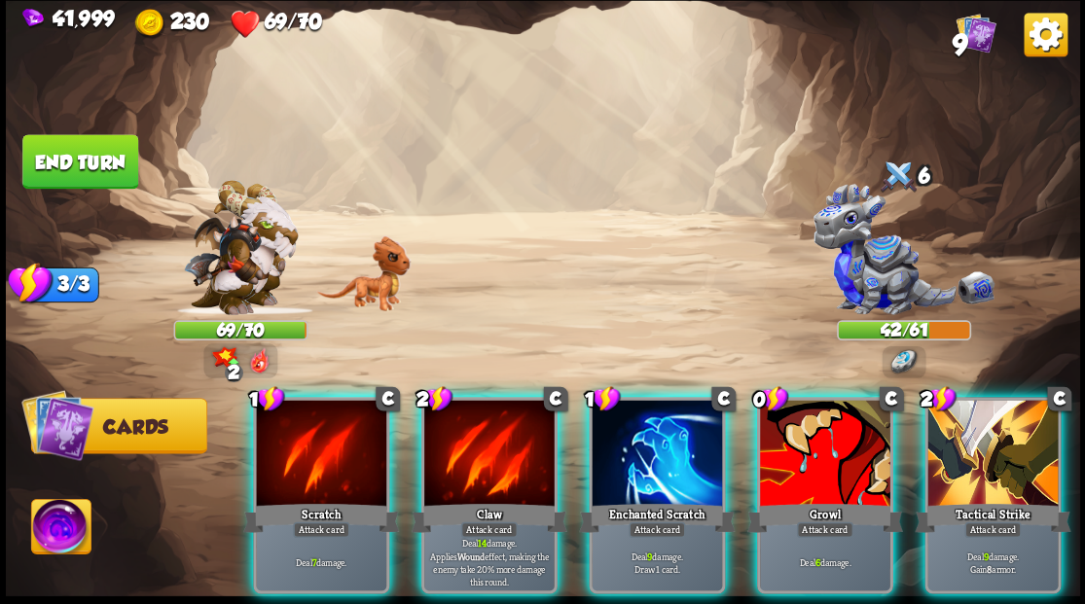
click at [1006, 455] on div at bounding box center [992, 455] width 130 height 110
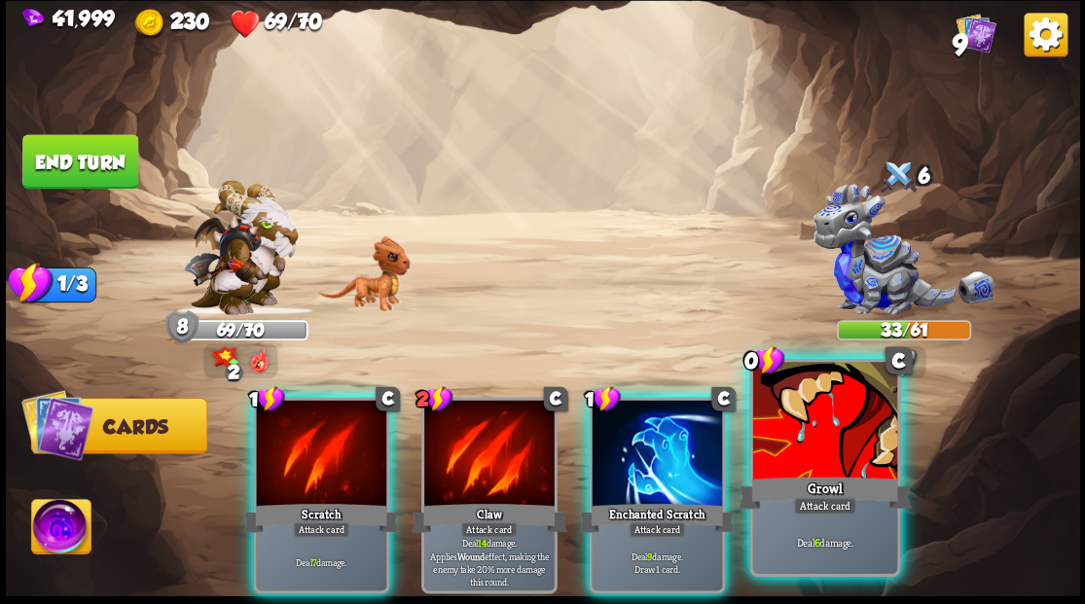
click at [817, 454] on div at bounding box center [824, 423] width 144 height 122
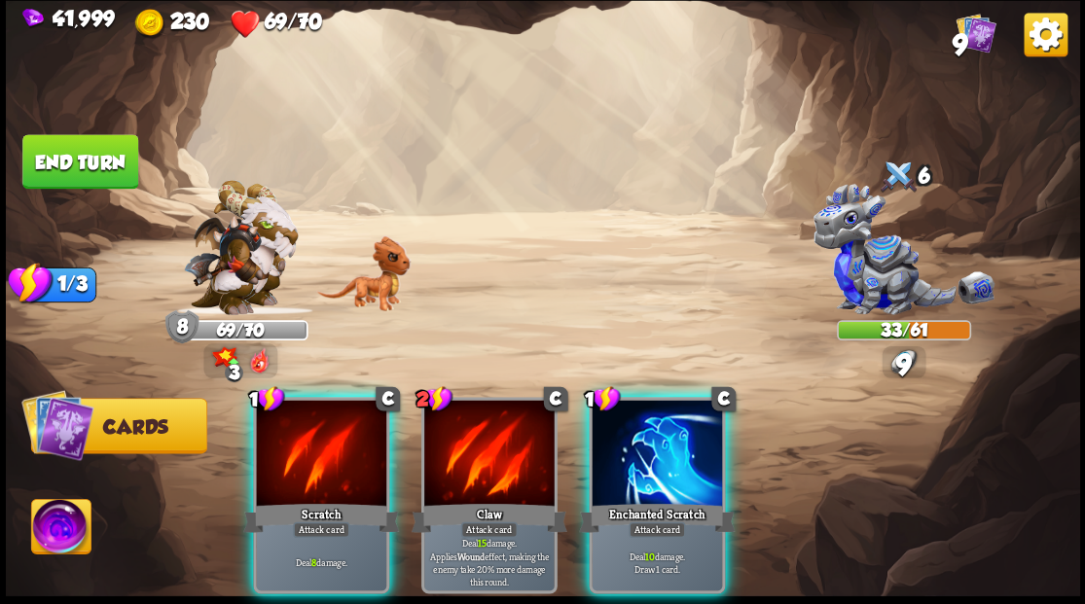
click at [651, 436] on div at bounding box center [657, 455] width 130 height 110
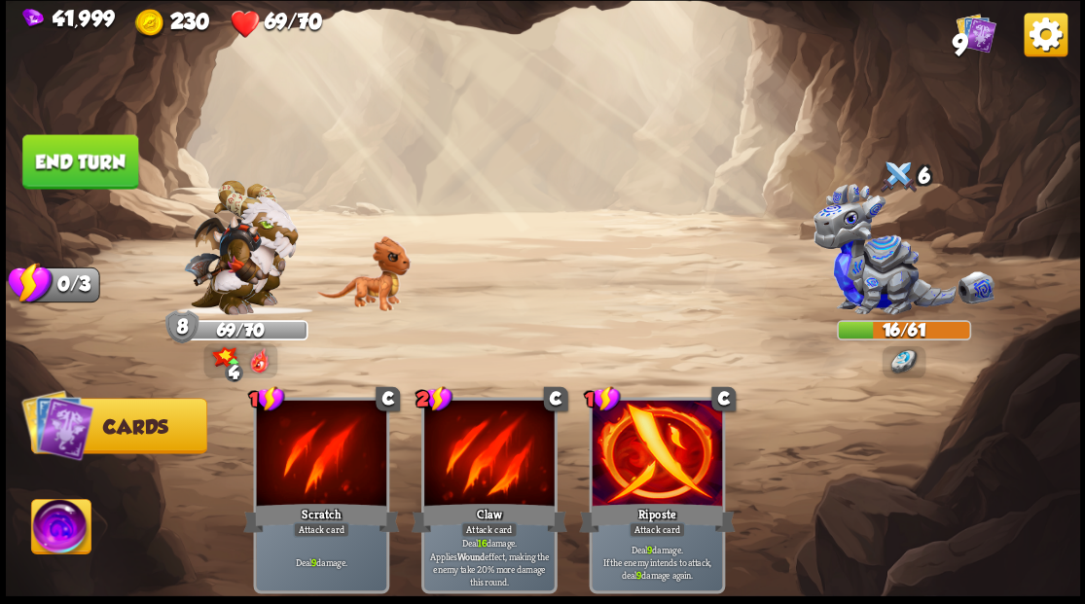
click at [105, 159] on button "End turn" at bounding box center [80, 161] width 116 height 55
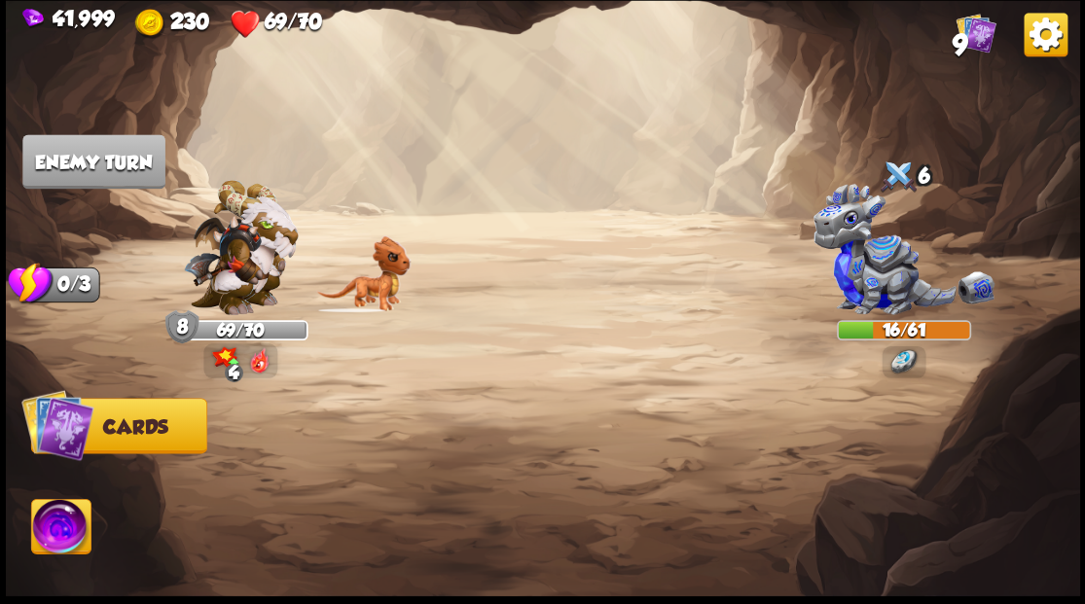
click at [34, 549] on img at bounding box center [60, 529] width 59 height 60
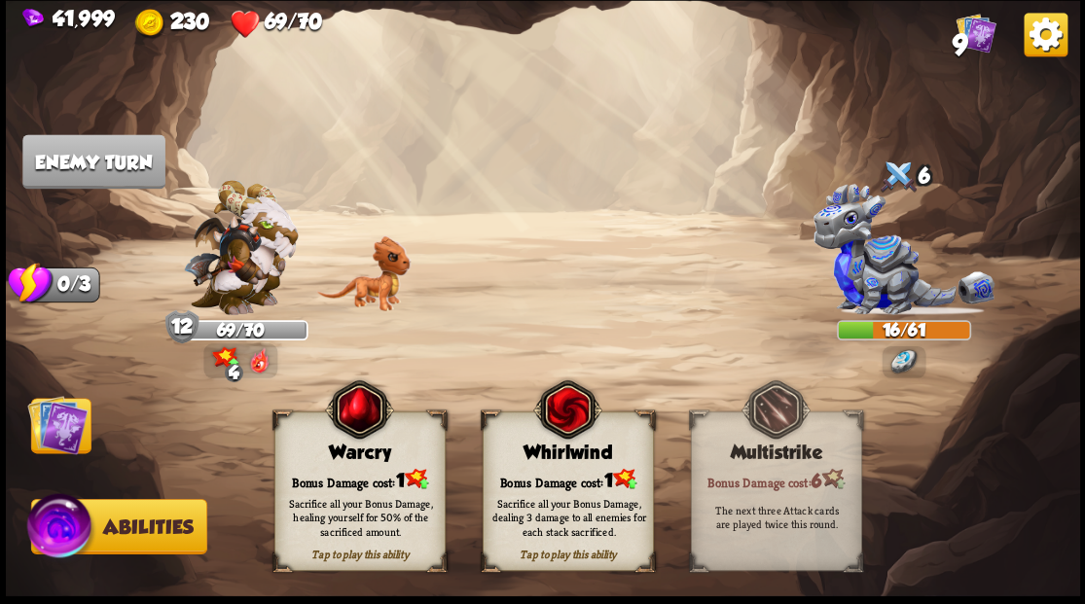
click at [339, 455] on div "Warcry" at bounding box center [358, 452] width 169 height 21
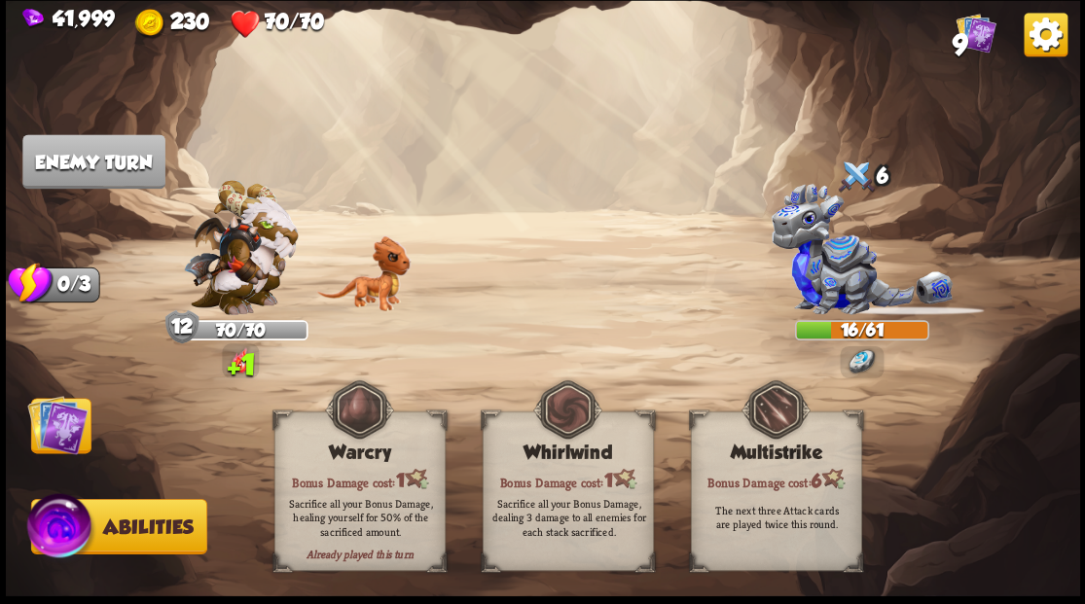
click at [47, 434] on img at bounding box center [57, 424] width 60 height 60
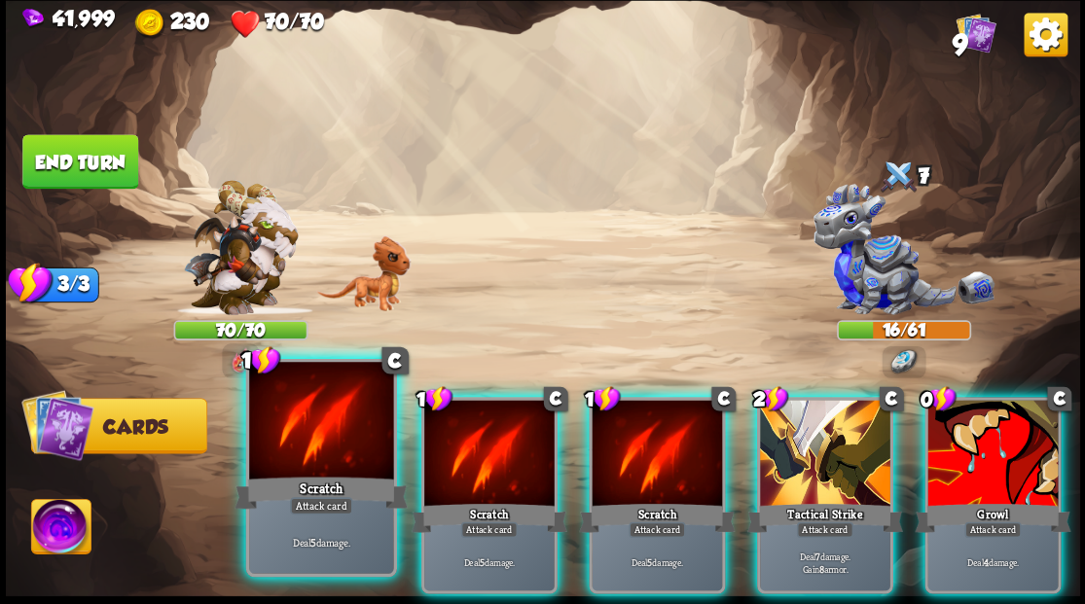
click at [285, 454] on div at bounding box center [321, 423] width 144 height 122
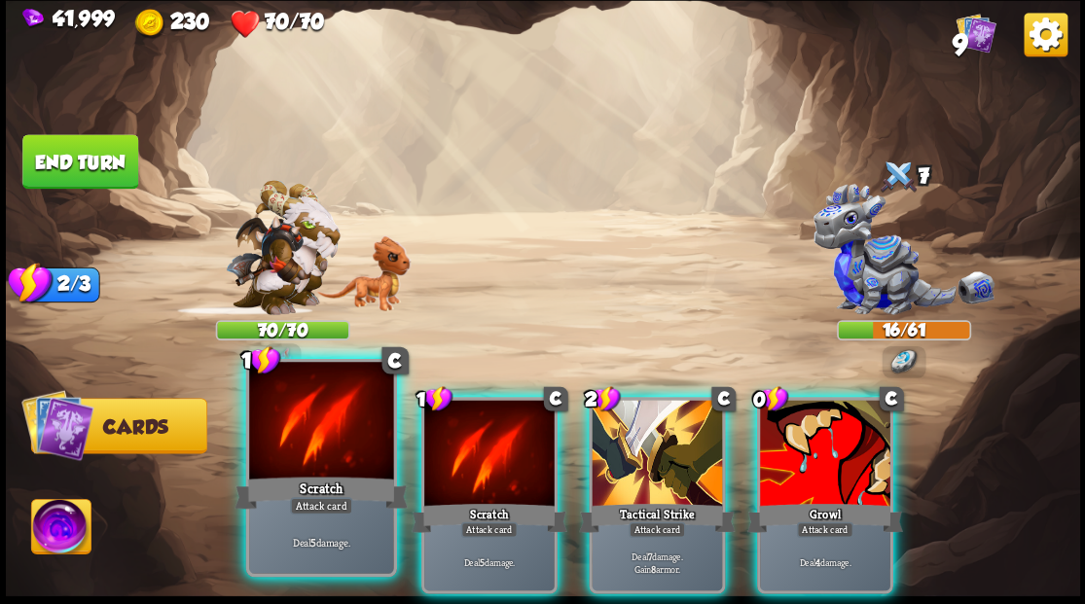
click at [319, 446] on div at bounding box center [321, 423] width 144 height 122
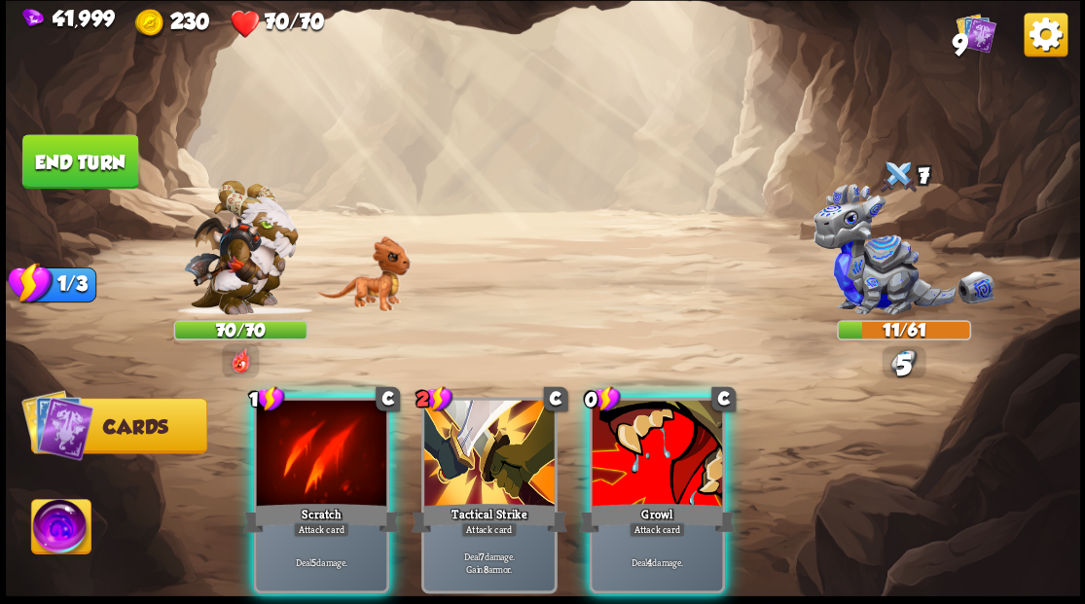
click at [319, 446] on div at bounding box center [321, 455] width 130 height 110
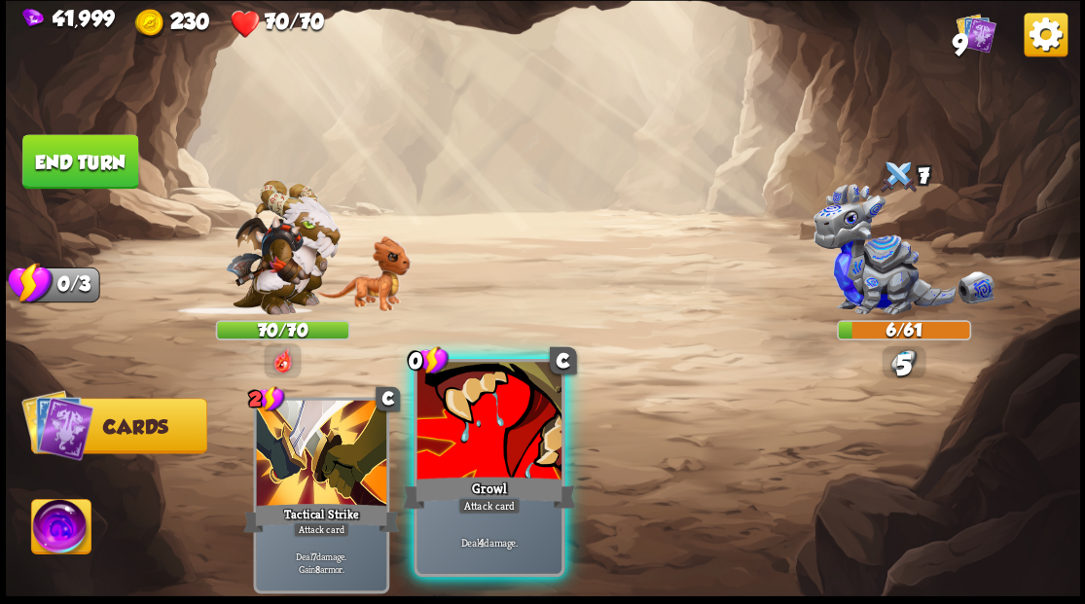
click at [531, 385] on div at bounding box center [489, 423] width 144 height 122
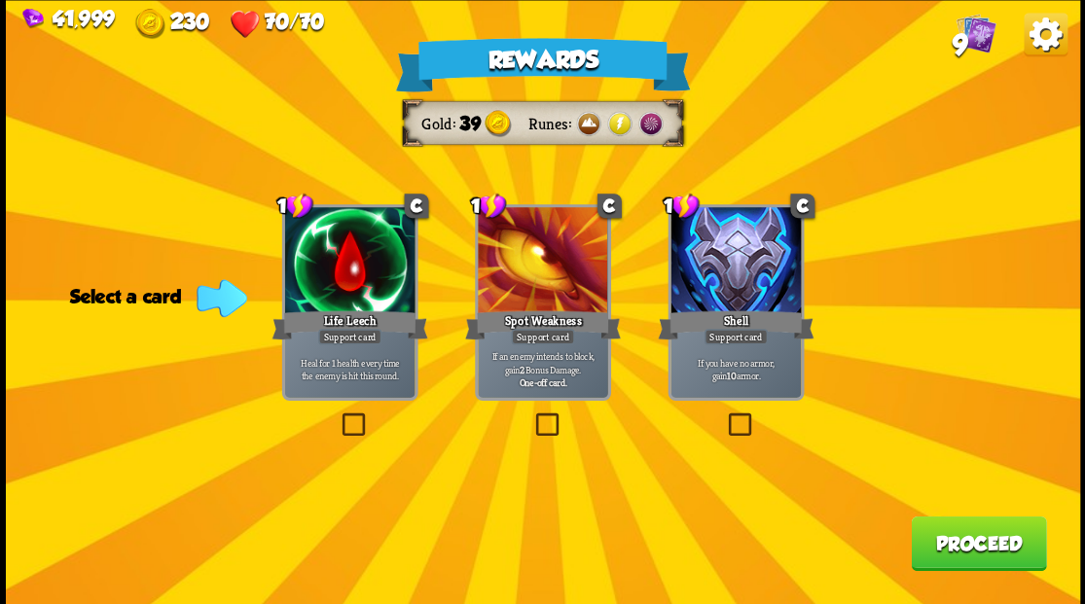
click at [338, 416] on label at bounding box center [338, 416] width 0 height 0
click at [0, 0] on input "checkbox" at bounding box center [0, 0] width 0 height 0
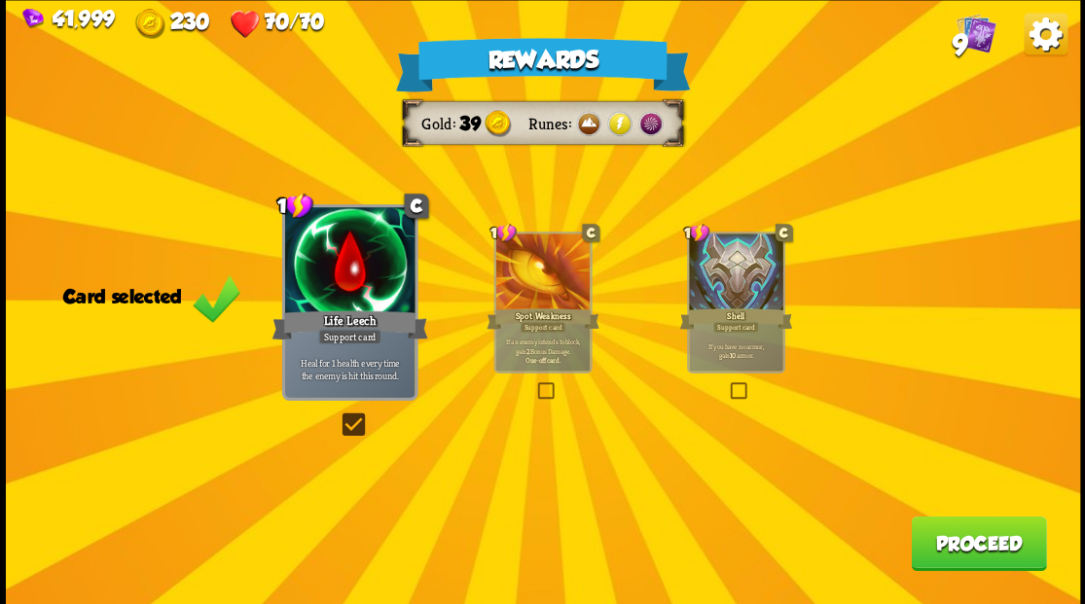
click at [996, 544] on button "Proceed" at bounding box center [978, 543] width 135 height 55
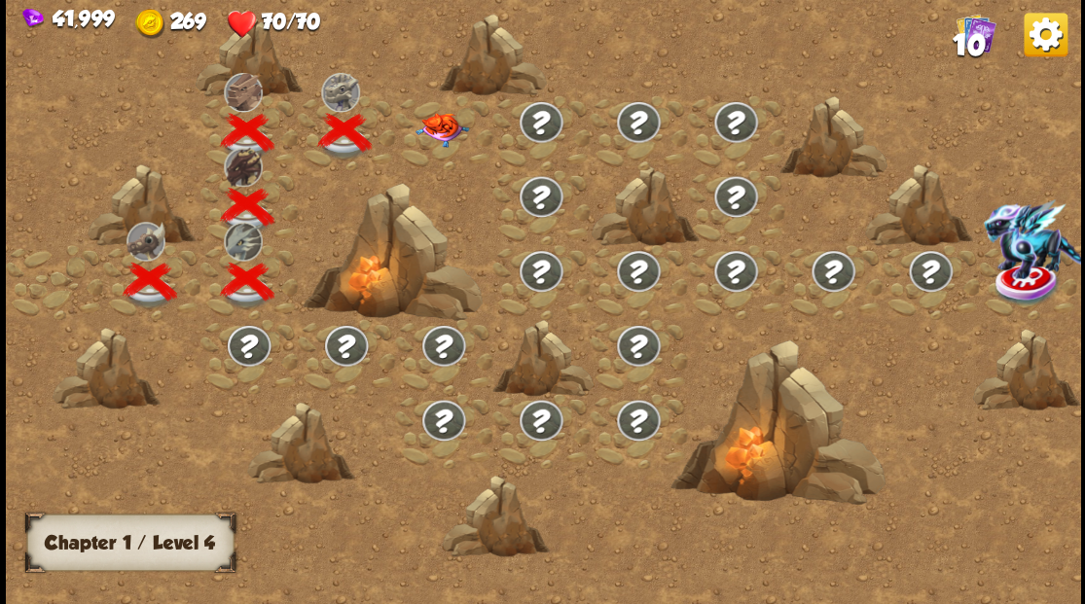
click at [429, 123] on img at bounding box center [442, 129] width 54 height 34
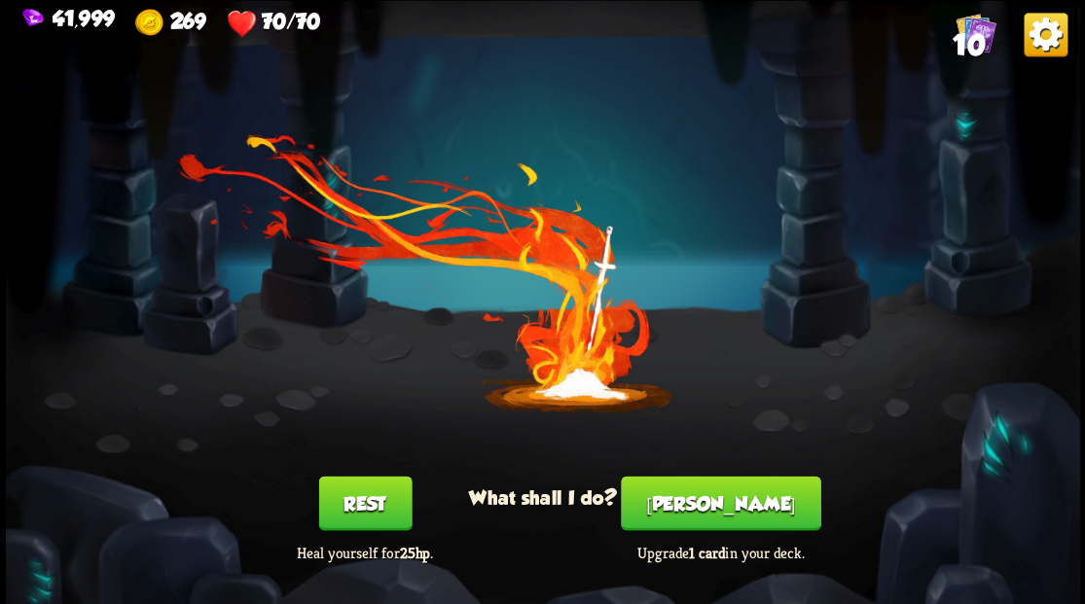
click at [713, 504] on button "[PERSON_NAME]" at bounding box center [721, 503] width 200 height 55
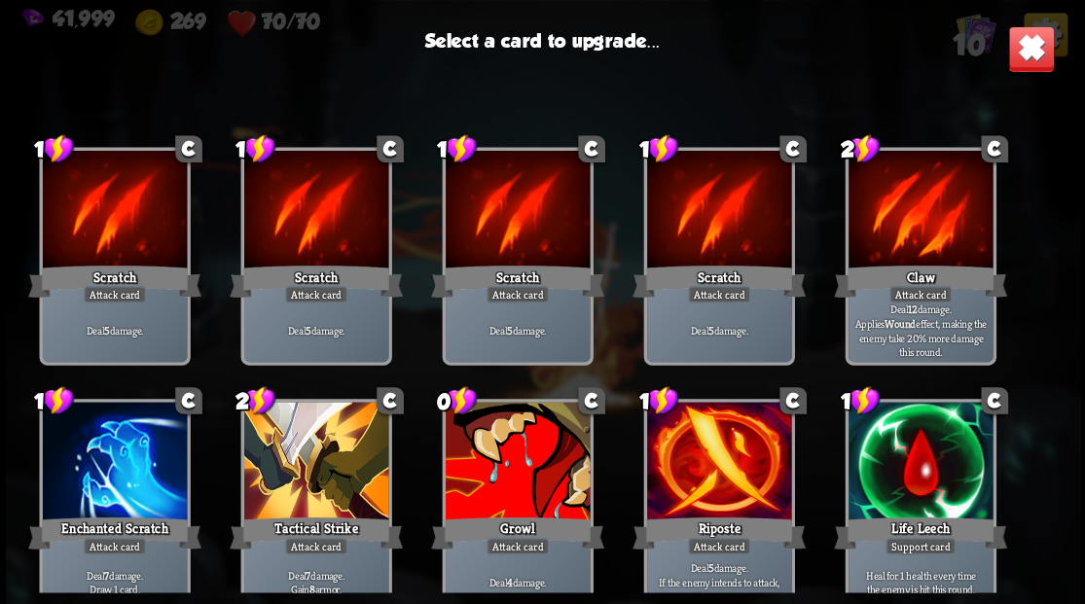
scroll to position [28, 0]
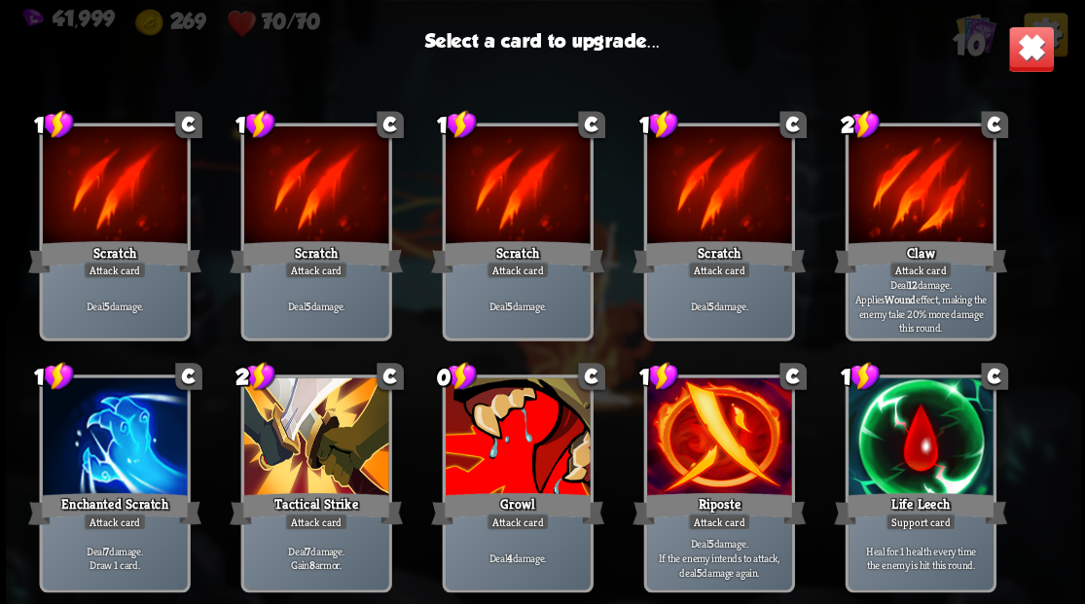
click at [937, 442] on div at bounding box center [920, 439] width 144 height 122
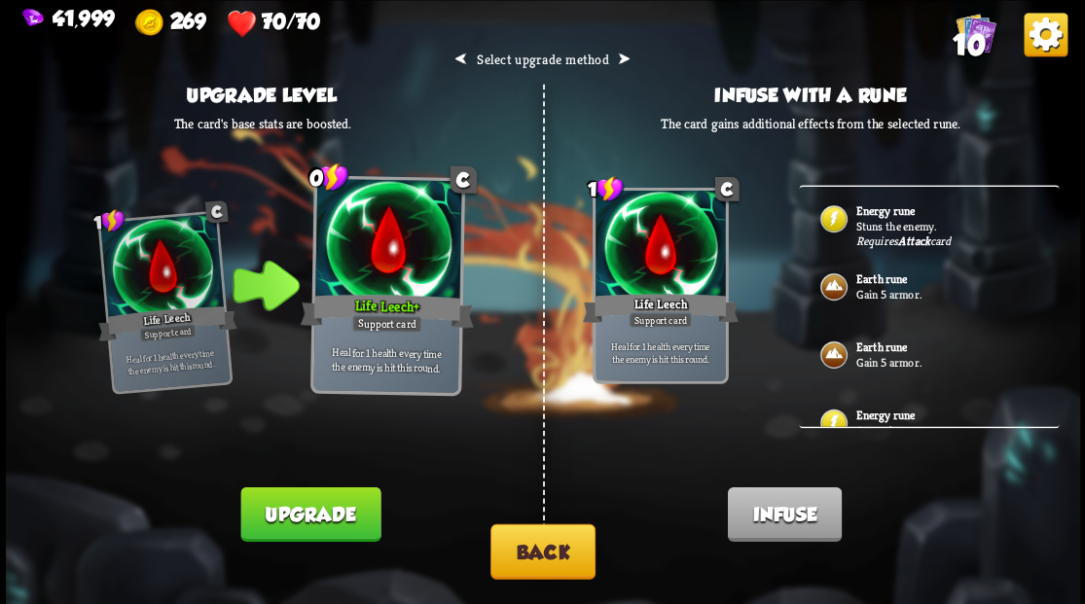
click at [522, 539] on button "Back" at bounding box center [543, 551] width 105 height 55
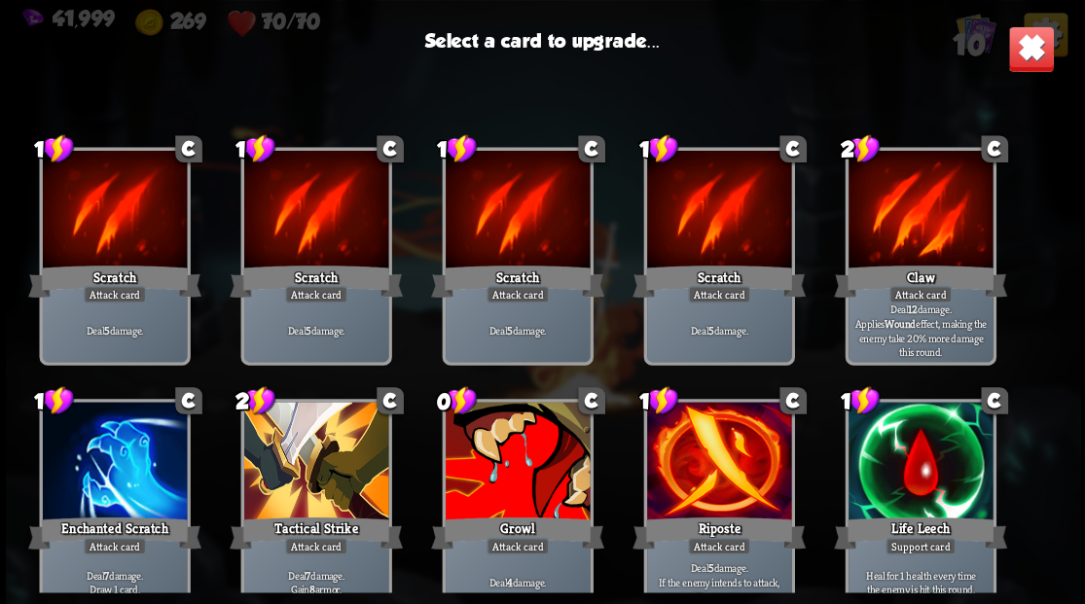
drag, startPoint x: 464, startPoint y: 442, endPoint x: 489, endPoint y: 435, distance: 25.3
click at [464, 442] on div at bounding box center [517, 463] width 144 height 122
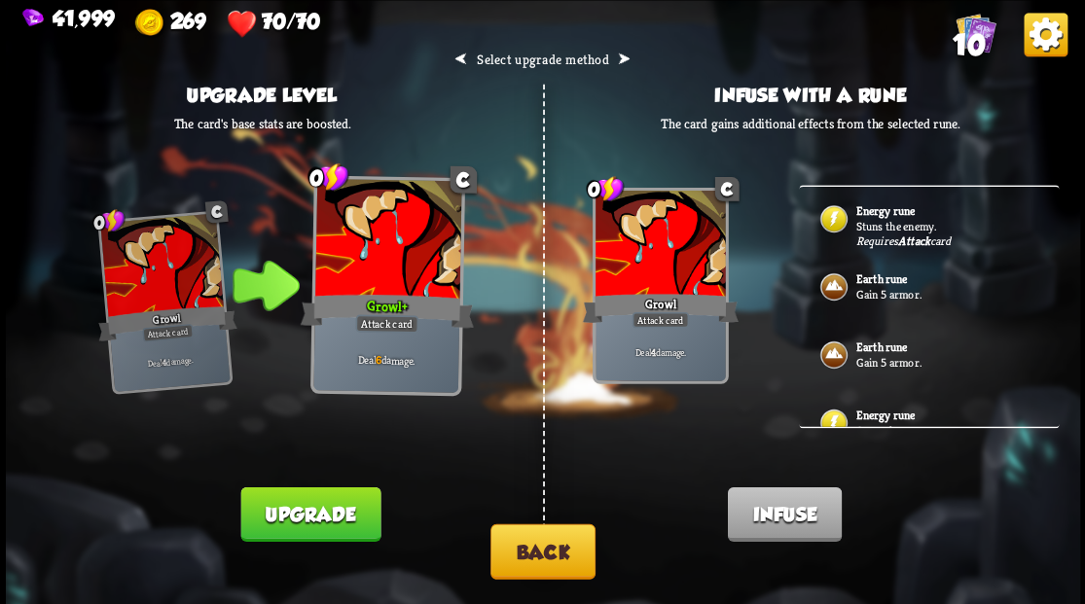
click at [839, 226] on img at bounding box center [833, 218] width 31 height 31
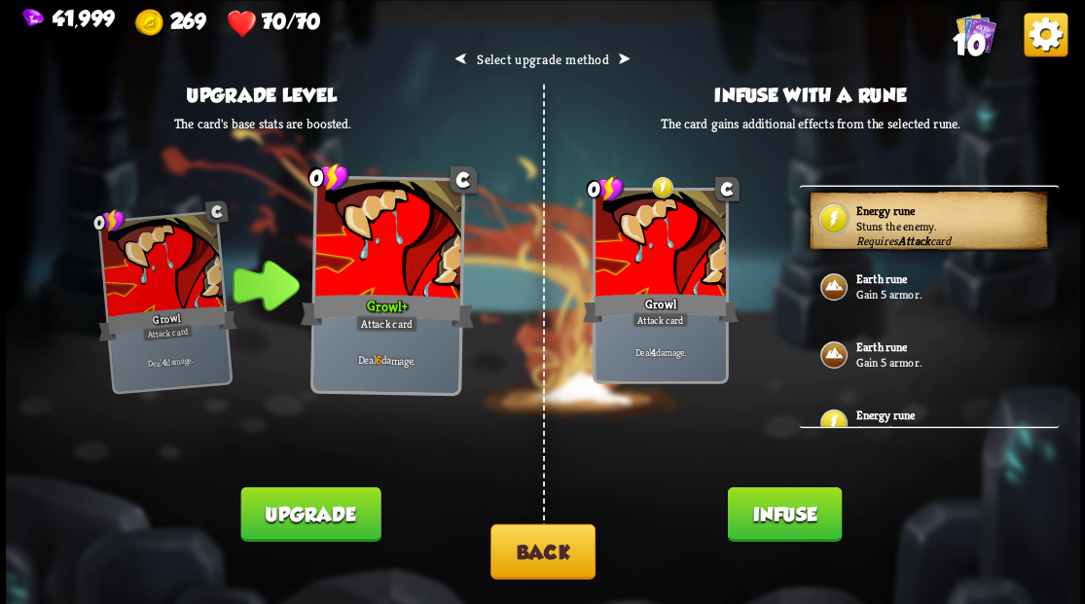
click at [743, 517] on button "Infuse" at bounding box center [784, 514] width 114 height 55
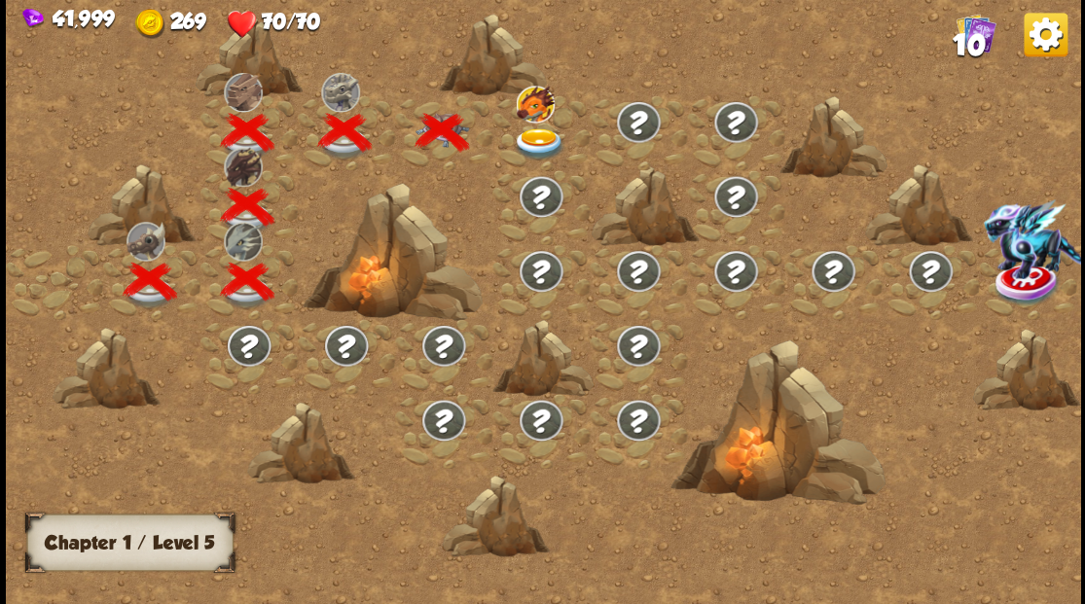
click at [522, 120] on img at bounding box center [535, 103] width 39 height 37
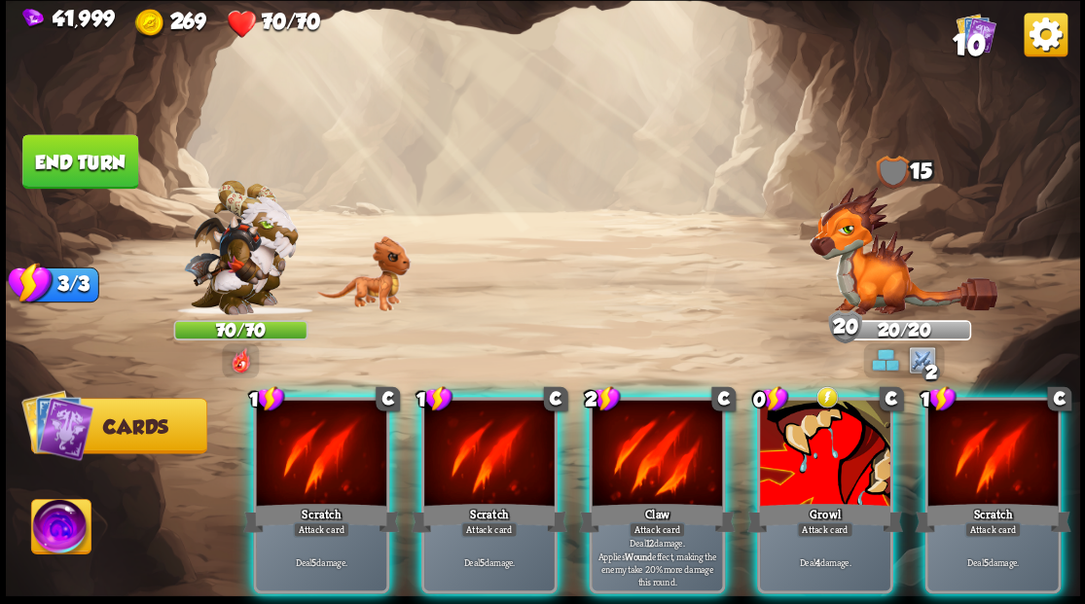
click at [810, 424] on div at bounding box center [825, 455] width 130 height 110
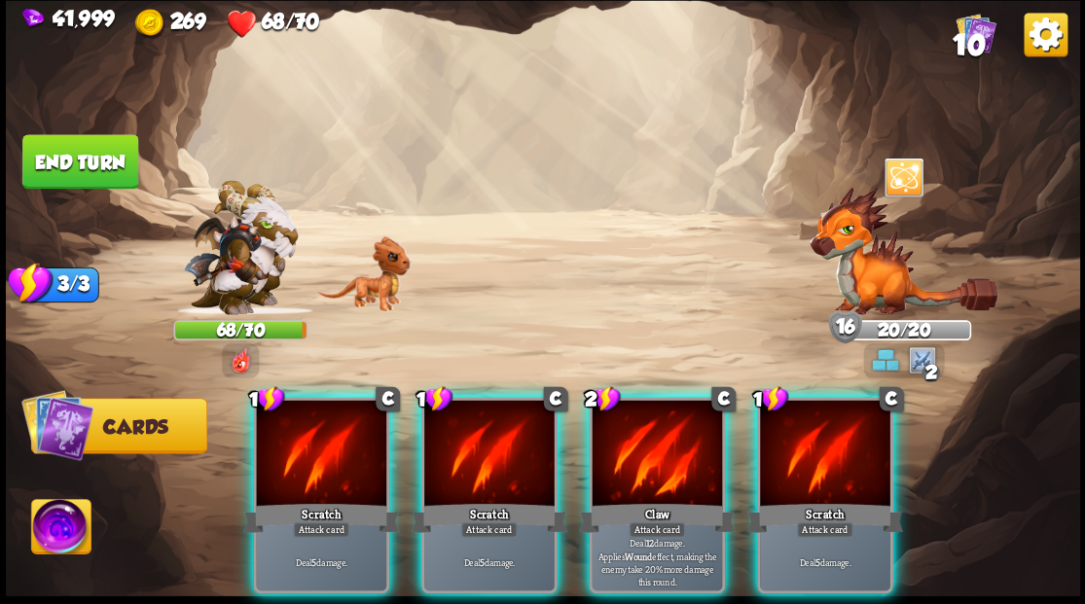
click at [88, 169] on button "End turn" at bounding box center [80, 161] width 116 height 55
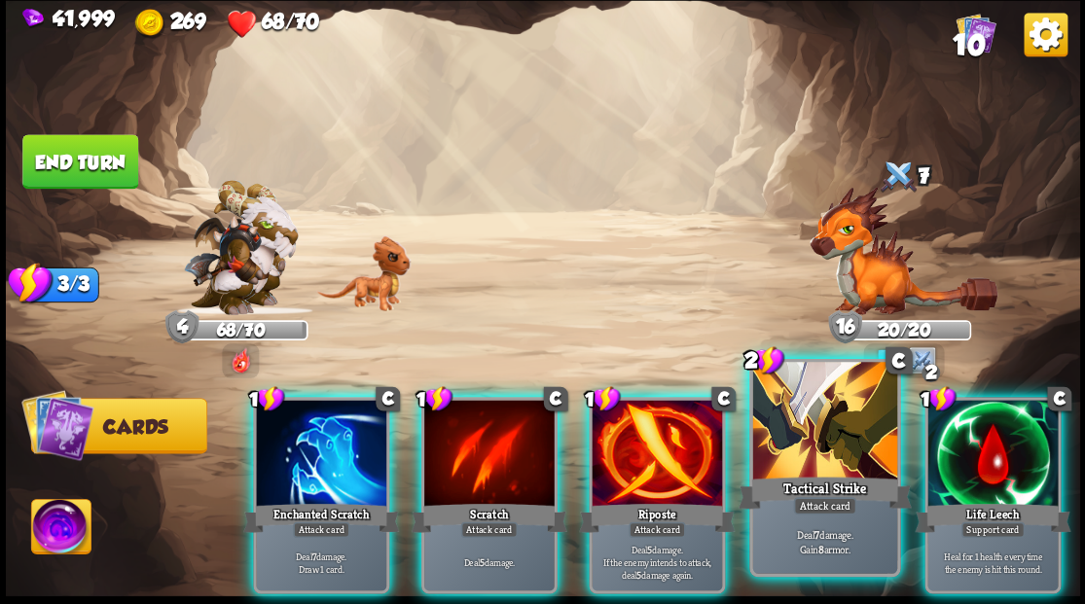
click at [855, 421] on div at bounding box center [824, 423] width 144 height 122
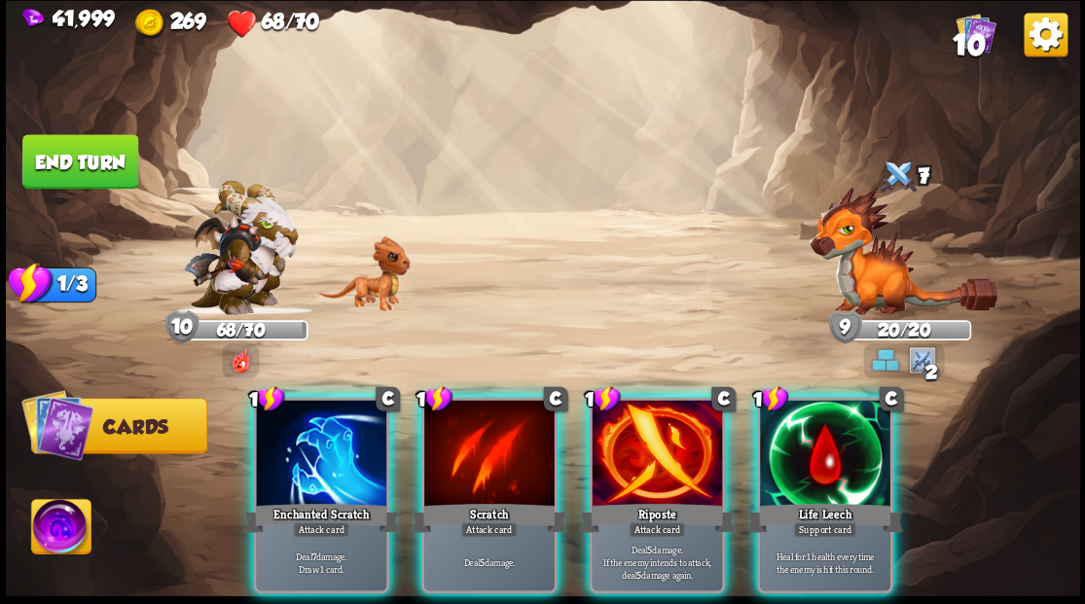
click at [629, 431] on div at bounding box center [657, 455] width 130 height 110
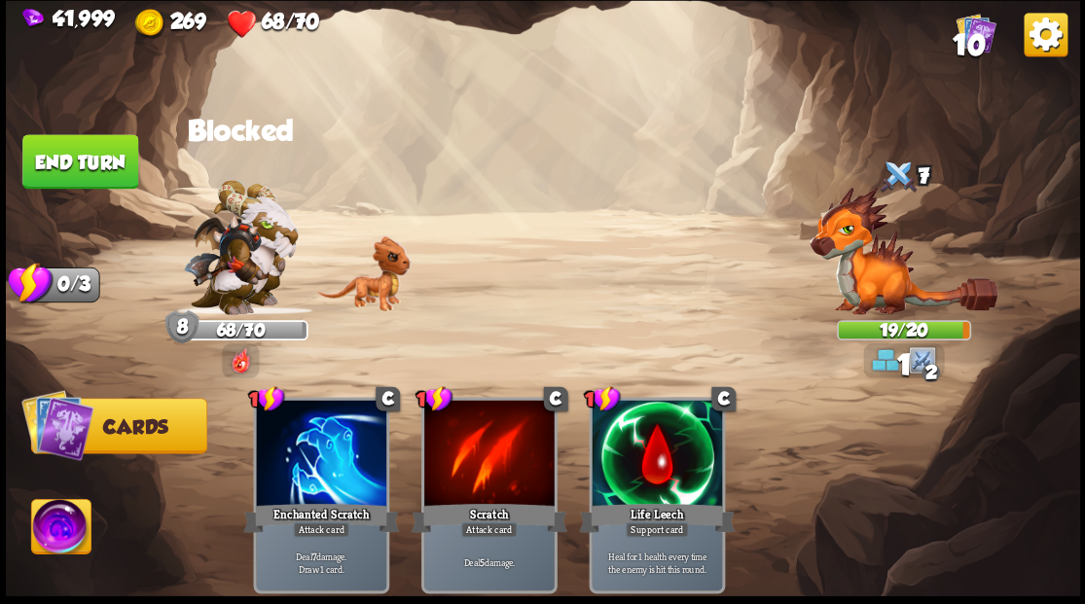
click at [75, 156] on button "End turn" at bounding box center [80, 161] width 116 height 55
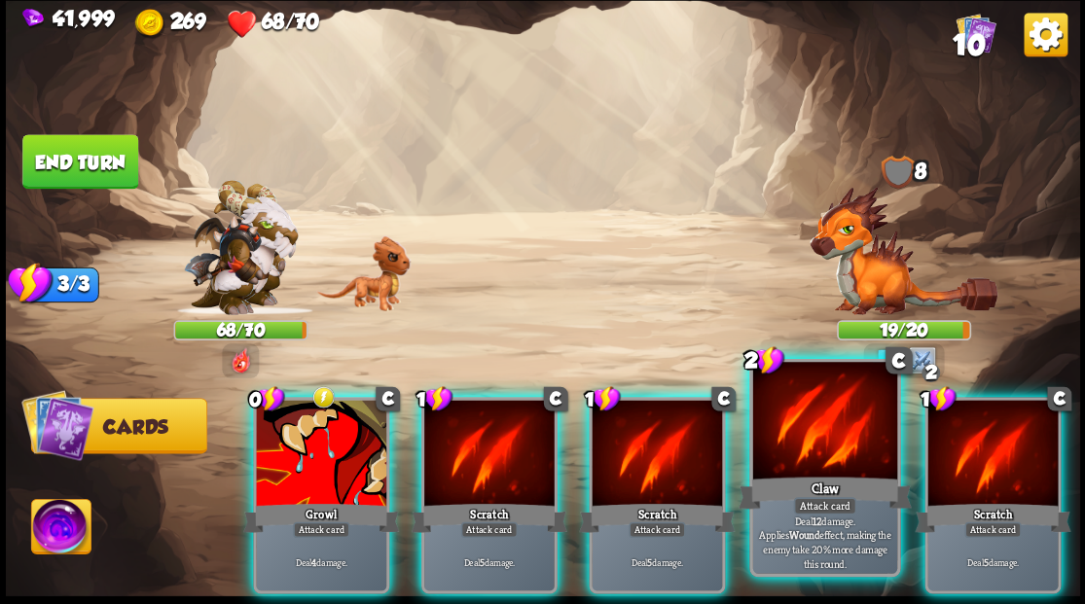
click at [806, 430] on div at bounding box center [824, 423] width 144 height 122
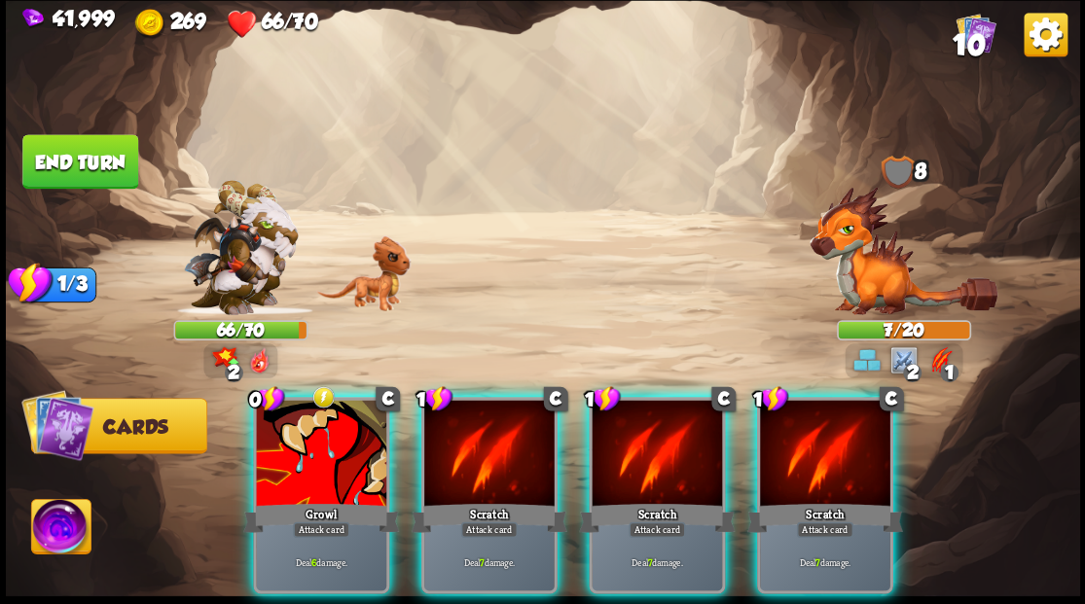
click at [45, 529] on img at bounding box center [60, 529] width 59 height 60
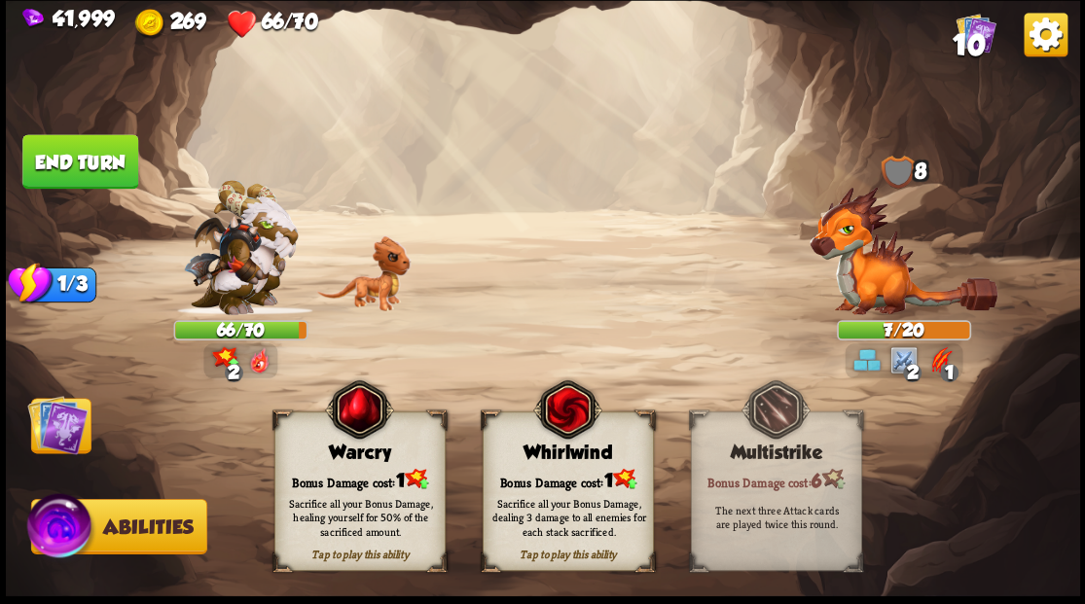
drag, startPoint x: 364, startPoint y: 460, endPoint x: 342, endPoint y: 455, distance: 22.9
click at [349, 456] on div "Warcry" at bounding box center [358, 452] width 169 height 21
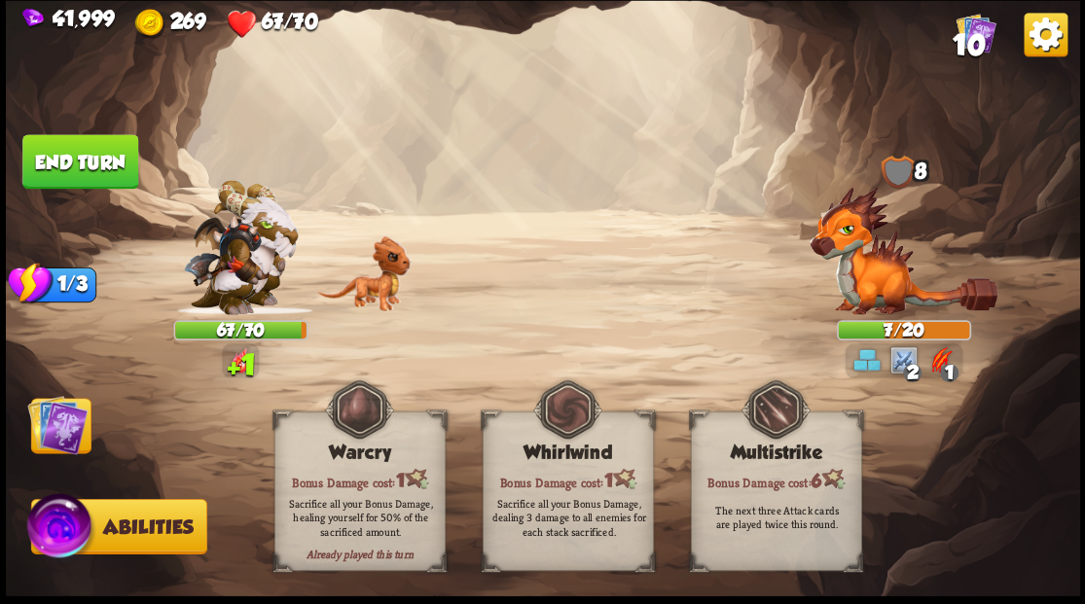
click at [73, 415] on img at bounding box center [57, 424] width 60 height 60
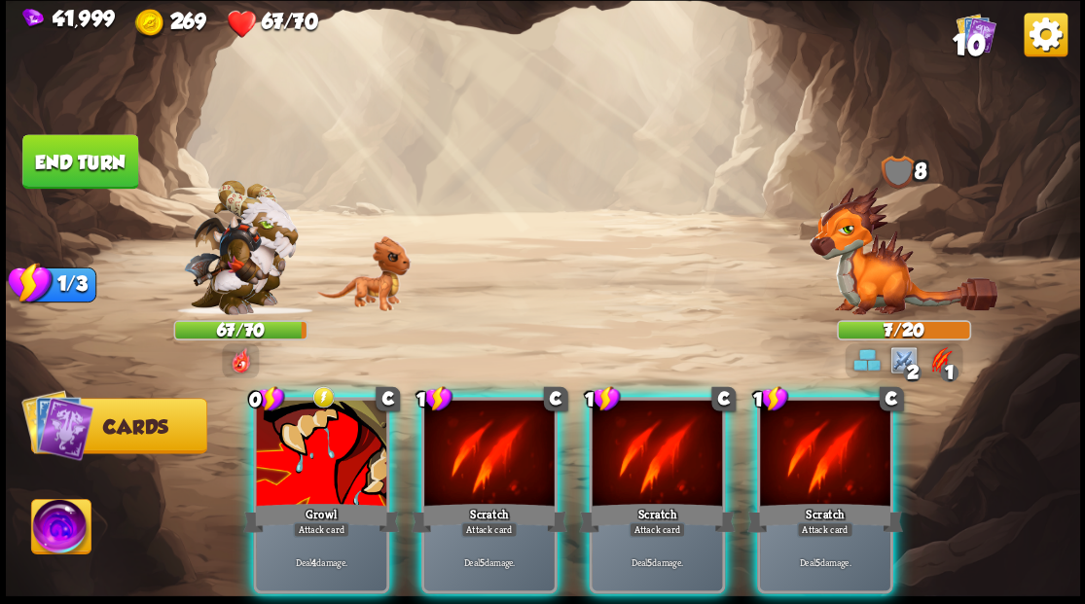
click at [82, 181] on button "End turn" at bounding box center [80, 161] width 116 height 55
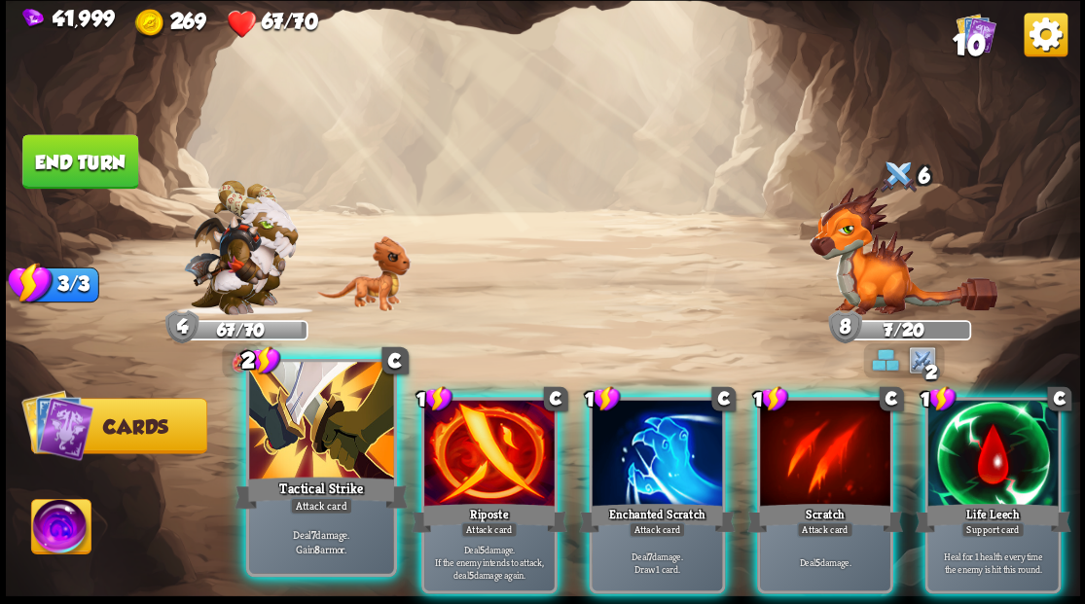
click at [338, 432] on div at bounding box center [321, 423] width 144 height 122
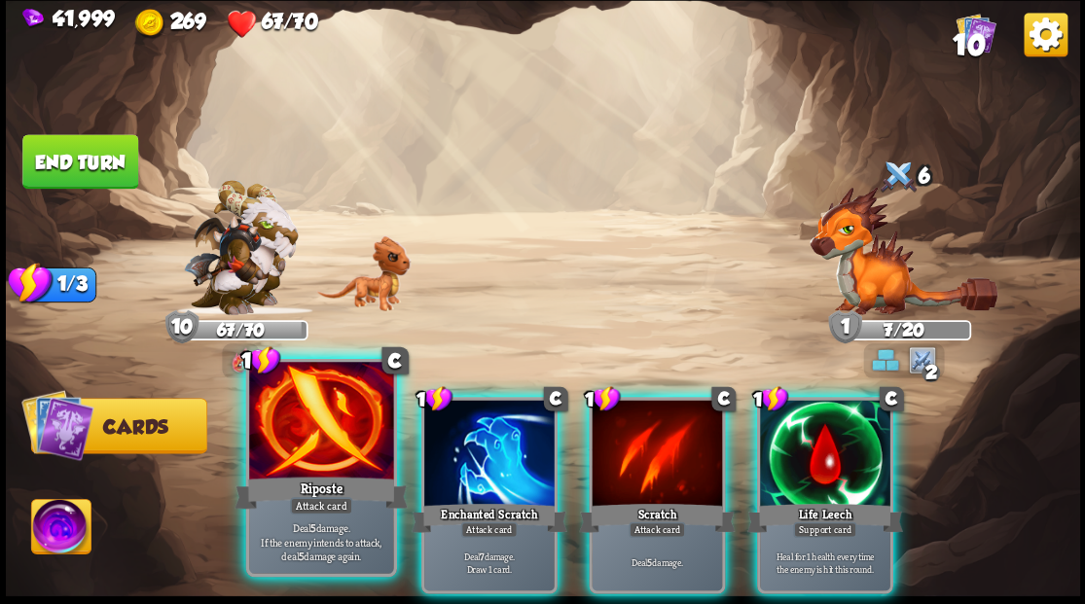
click at [300, 452] on div at bounding box center [321, 423] width 144 height 122
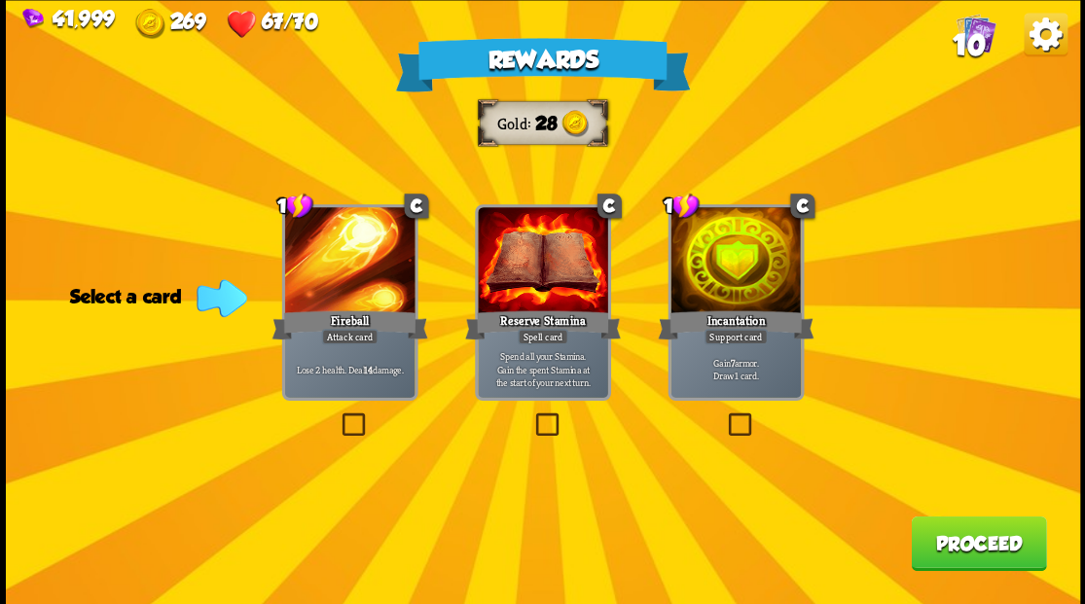
click at [961, 28] on span "10" at bounding box center [968, 43] width 33 height 33
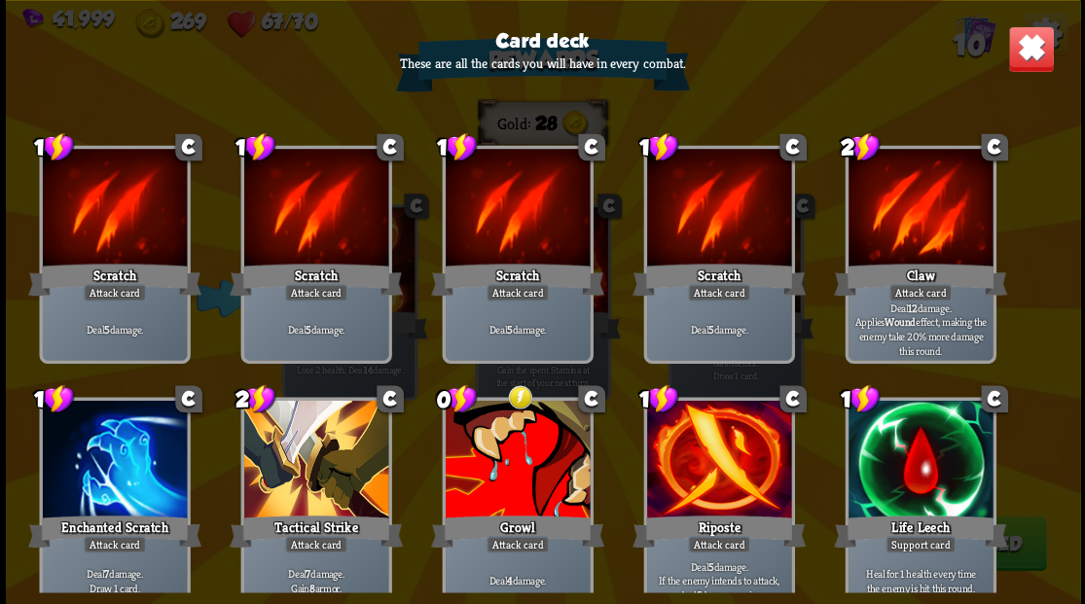
scroll to position [0, 0]
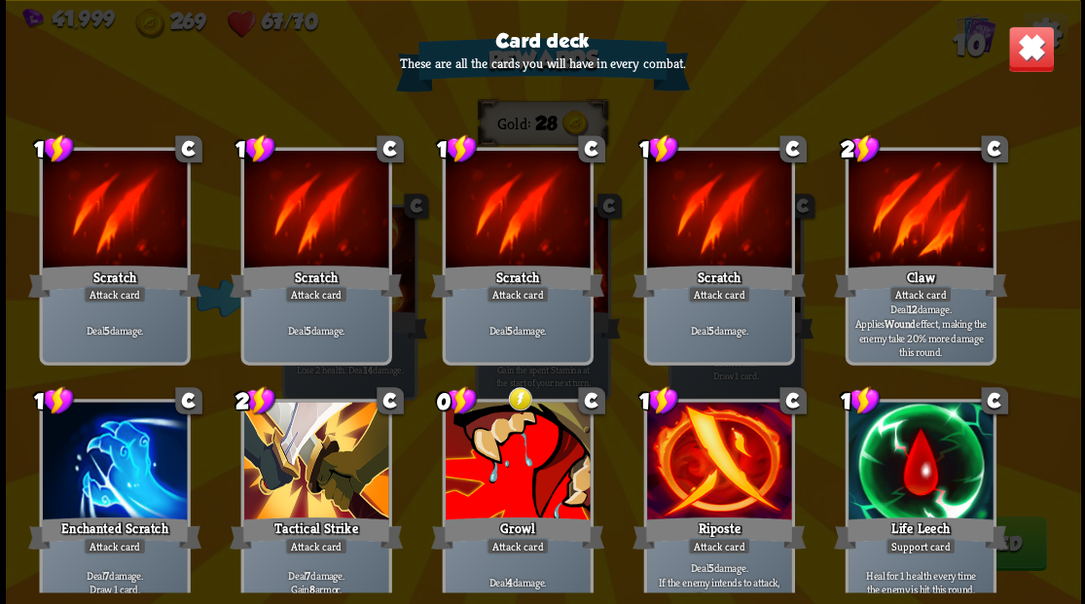
click at [928, 459] on div at bounding box center [920, 463] width 144 height 122
click at [890, 488] on div at bounding box center [920, 463] width 144 height 122
click at [897, 479] on div at bounding box center [920, 463] width 144 height 122
click at [899, 479] on div at bounding box center [920, 463] width 144 height 122
click at [898, 478] on div at bounding box center [920, 463] width 144 height 122
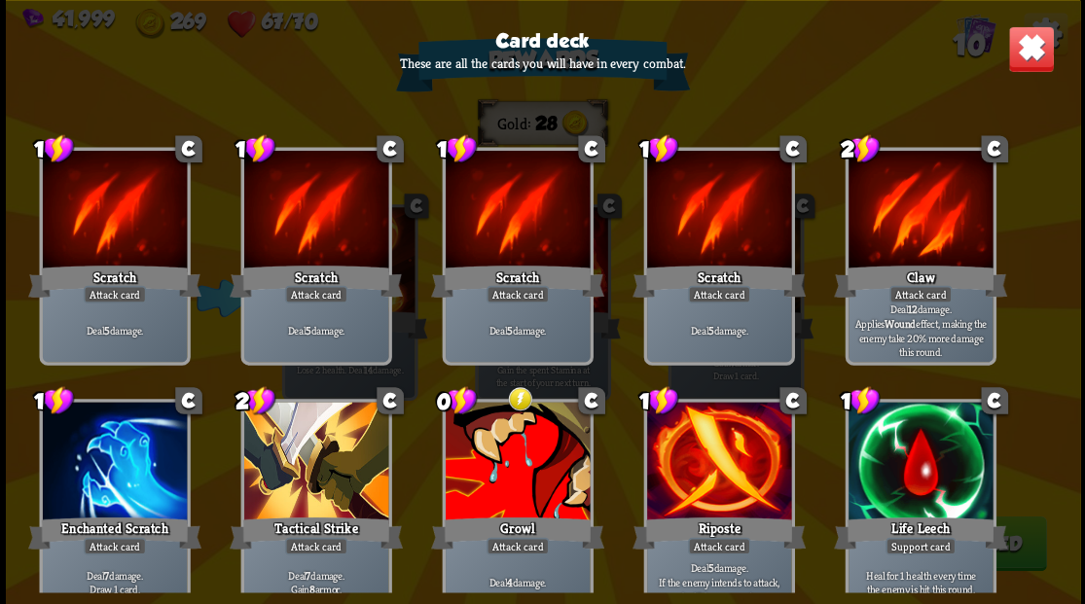
click at [896, 477] on div at bounding box center [920, 463] width 144 height 122
click at [896, 476] on div at bounding box center [920, 463] width 144 height 122
click at [895, 475] on div at bounding box center [920, 463] width 144 height 122
click at [896, 475] on div at bounding box center [920, 463] width 144 height 122
click at [895, 472] on div at bounding box center [920, 463] width 144 height 122
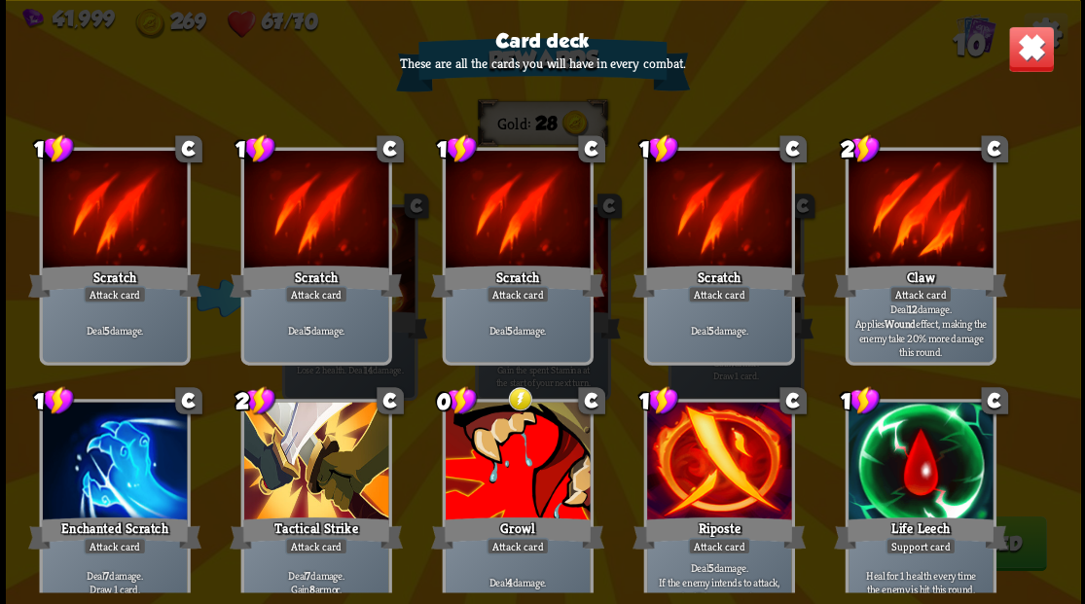
click at [899, 476] on div at bounding box center [920, 463] width 144 height 122
click at [898, 473] on div at bounding box center [920, 463] width 144 height 122
click at [897, 471] on div at bounding box center [920, 463] width 144 height 122
click at [897, 470] on div at bounding box center [920, 463] width 144 height 122
click at [1060, 21] on div "Card deck These are all the cards you will have in every combat. 1 C Scratch At…" at bounding box center [543, 302] width 1074 height 604
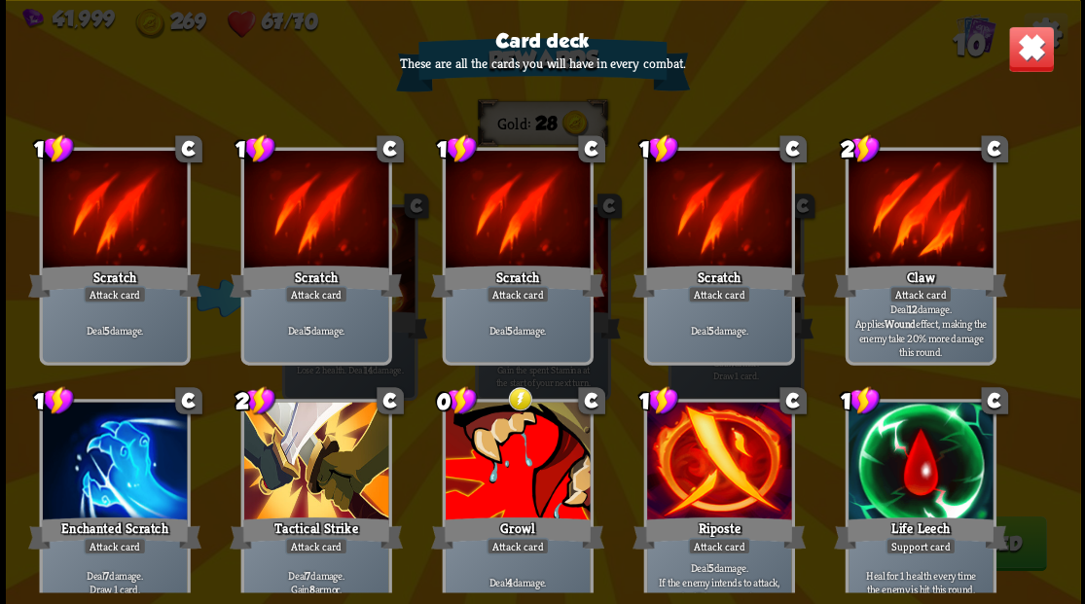
click at [1026, 41] on img at bounding box center [1030, 48] width 47 height 47
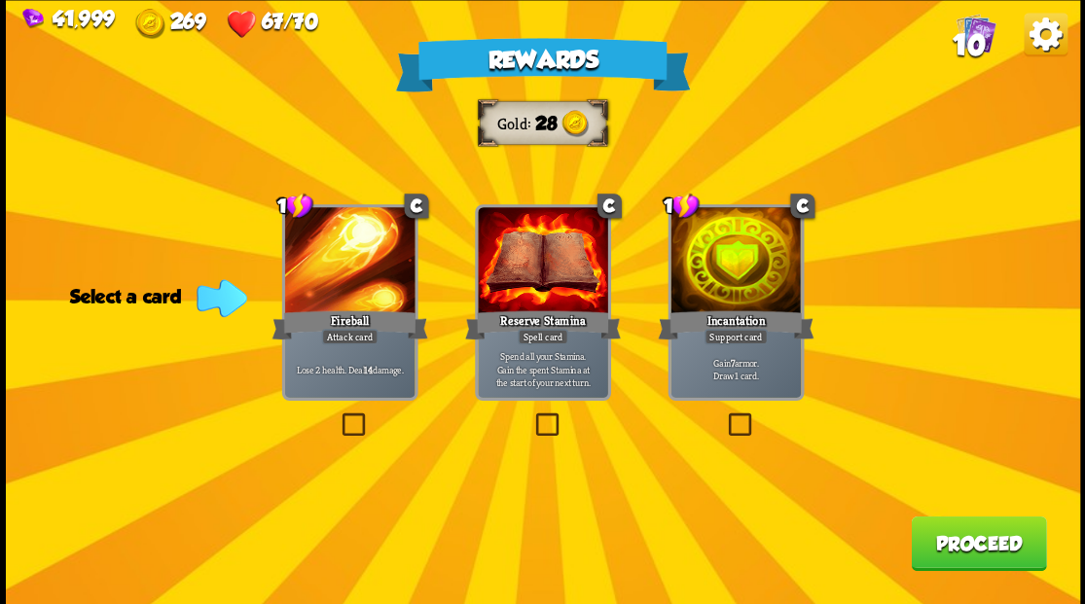
click at [977, 51] on span "10" at bounding box center [968, 43] width 33 height 33
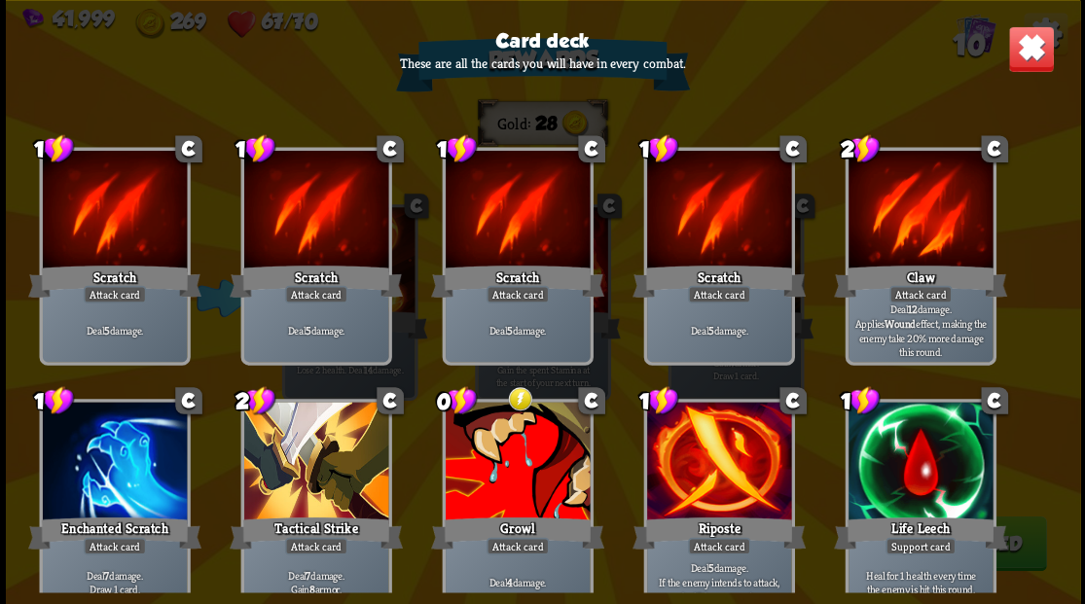
click at [1024, 53] on img at bounding box center [1030, 48] width 47 height 47
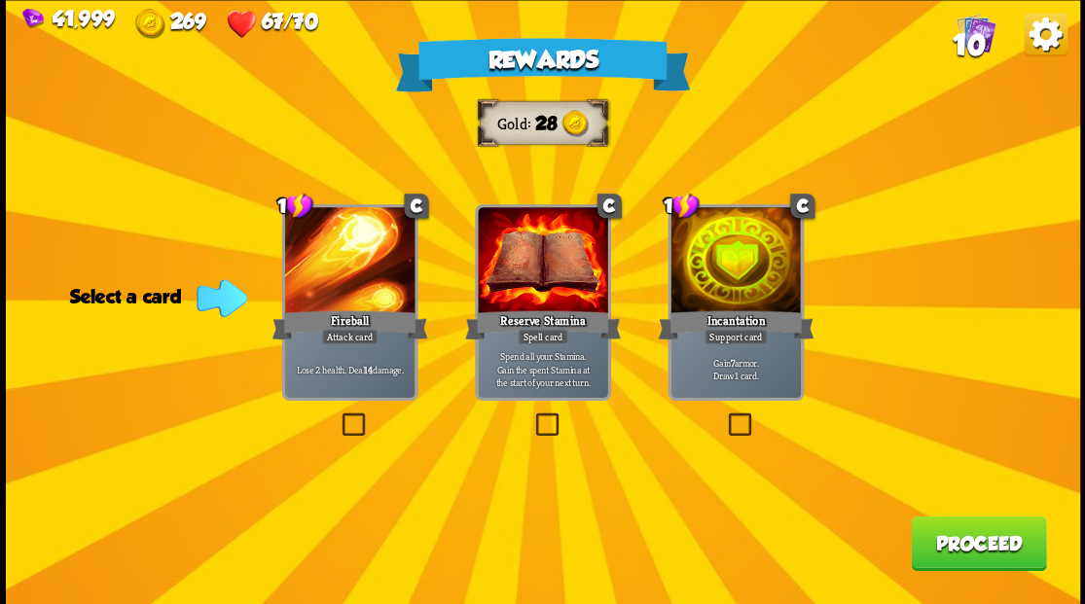
click at [718, 424] on div "Rewards Gold 28 Select a card 1 C Fireball Attack card Lose 2 health. Deal 14 d…" at bounding box center [543, 302] width 1074 height 604
drag, startPoint x: 735, startPoint y: 418, endPoint x: 779, endPoint y: 452, distance: 54.9
click at [724, 416] on label at bounding box center [724, 416] width 0 height 0
click at [0, 0] on input "checkbox" at bounding box center [0, 0] width 0 height 0
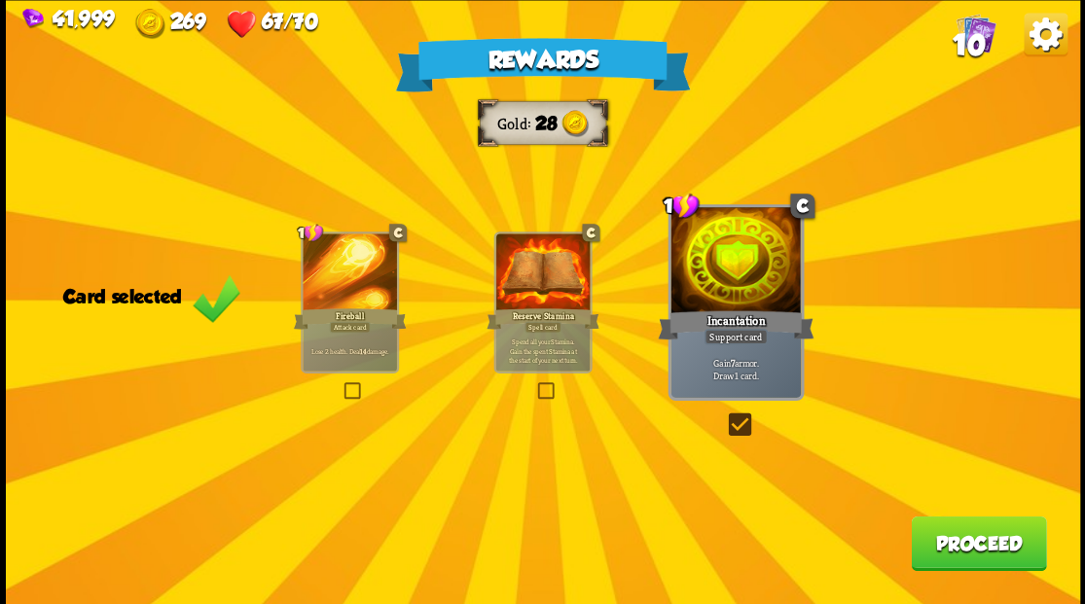
click at [944, 538] on button "Proceed" at bounding box center [978, 543] width 135 height 55
